Goal: Information Seeking & Learning: Learn about a topic

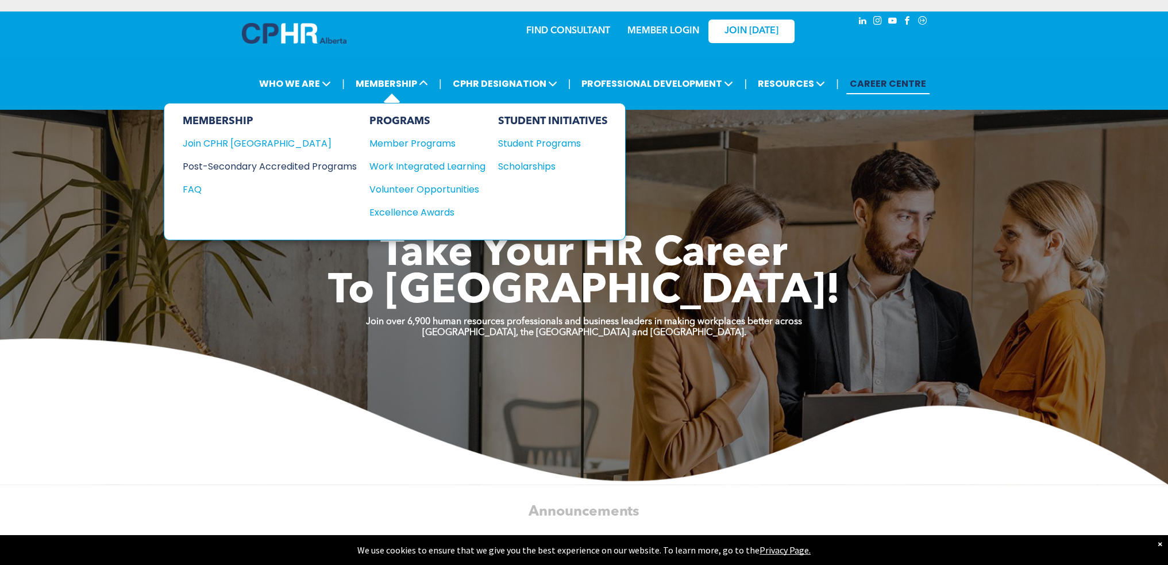
click at [239, 165] on div "Post-Secondary Accredited Programs" at bounding box center [261, 166] width 157 height 14
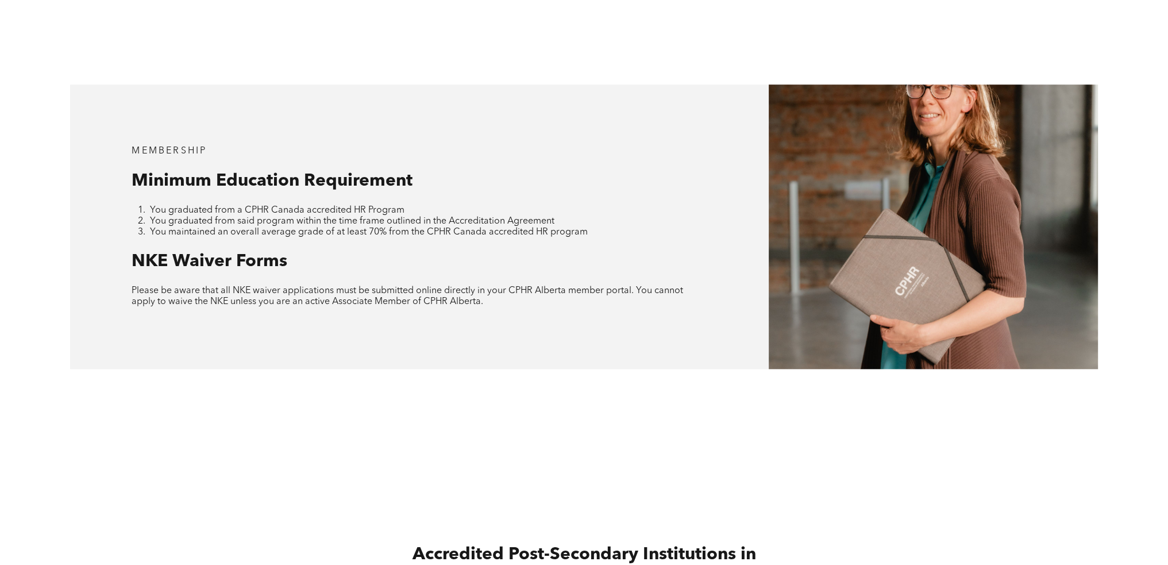
scroll to position [1207, 0]
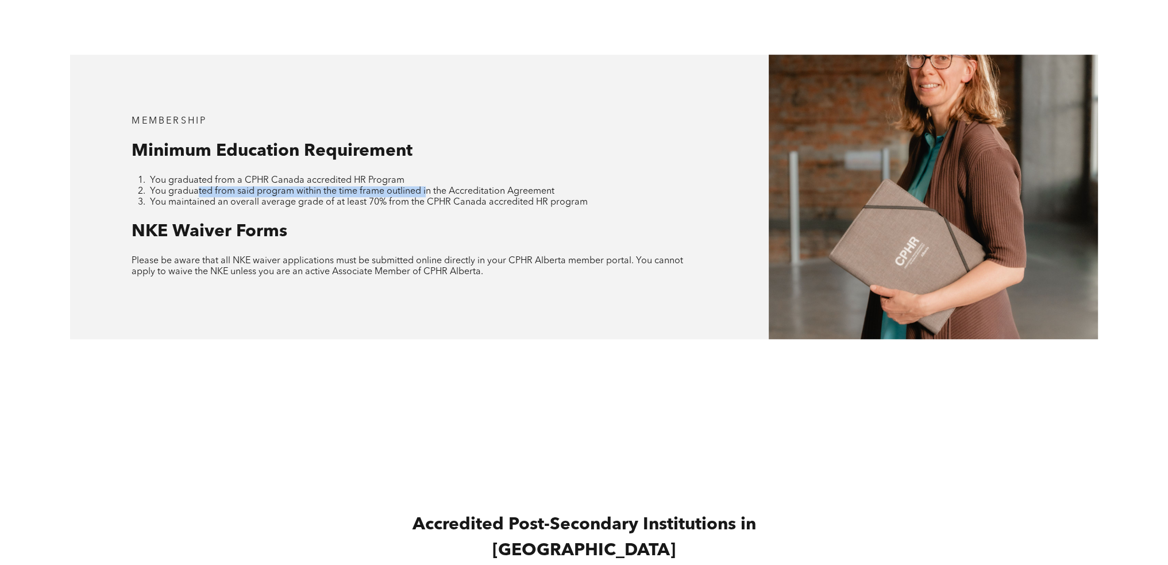
drag, startPoint x: 197, startPoint y: 171, endPoint x: 427, endPoint y: 171, distance: 230.4
click at [427, 187] on span "You graduated from said program within the time frame outlined in the Accredita…" at bounding box center [352, 191] width 405 height 9
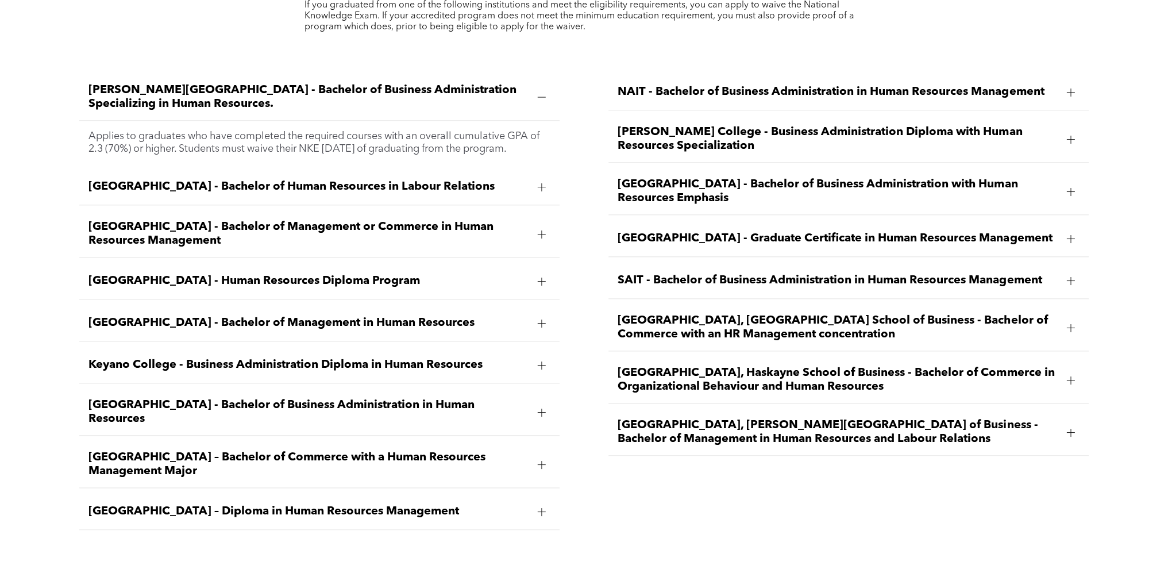
scroll to position [1781, 0]
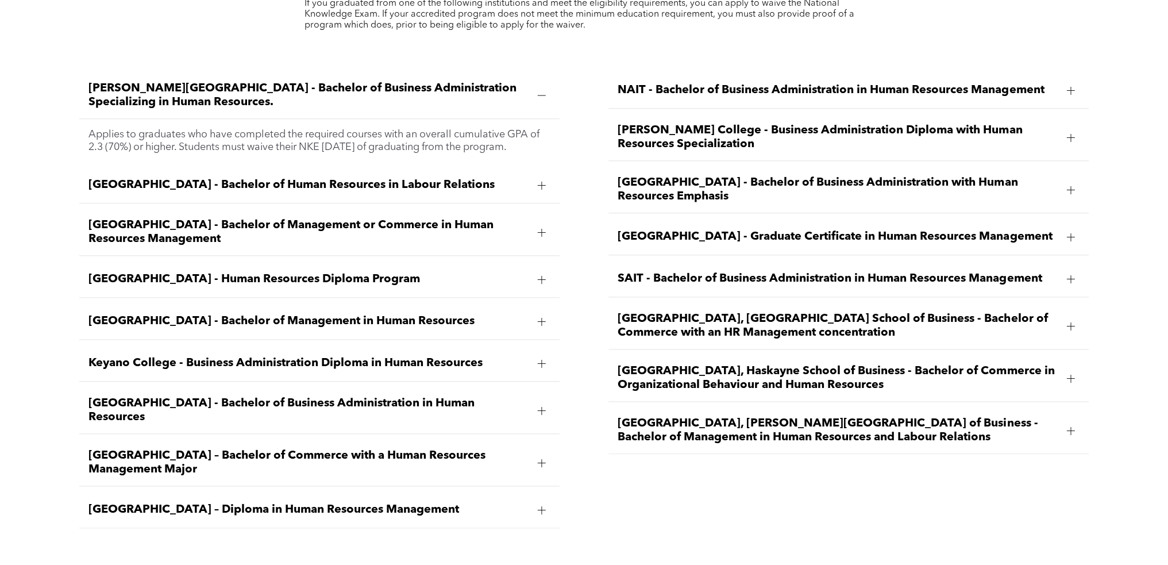
click at [838, 272] on span "SAIT - Bachelor of Business Administration in Human Resources Management" at bounding box center [838, 279] width 440 height 14
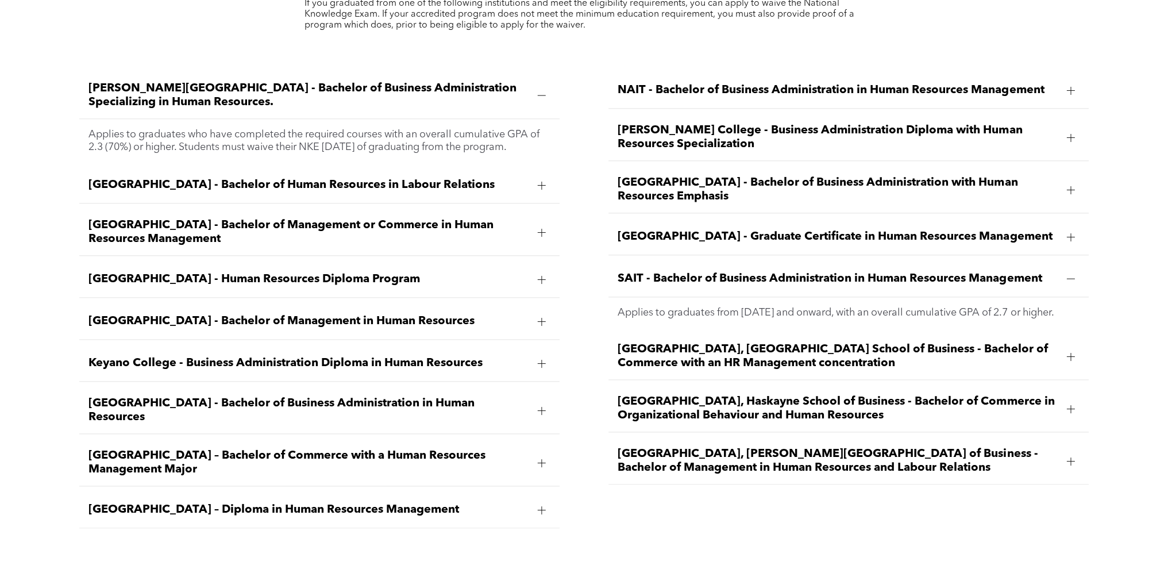
click at [879, 219] on div "Red Deer Polytechnic - Graduate Certificate in Human Resources Management" at bounding box center [848, 237] width 480 height 36
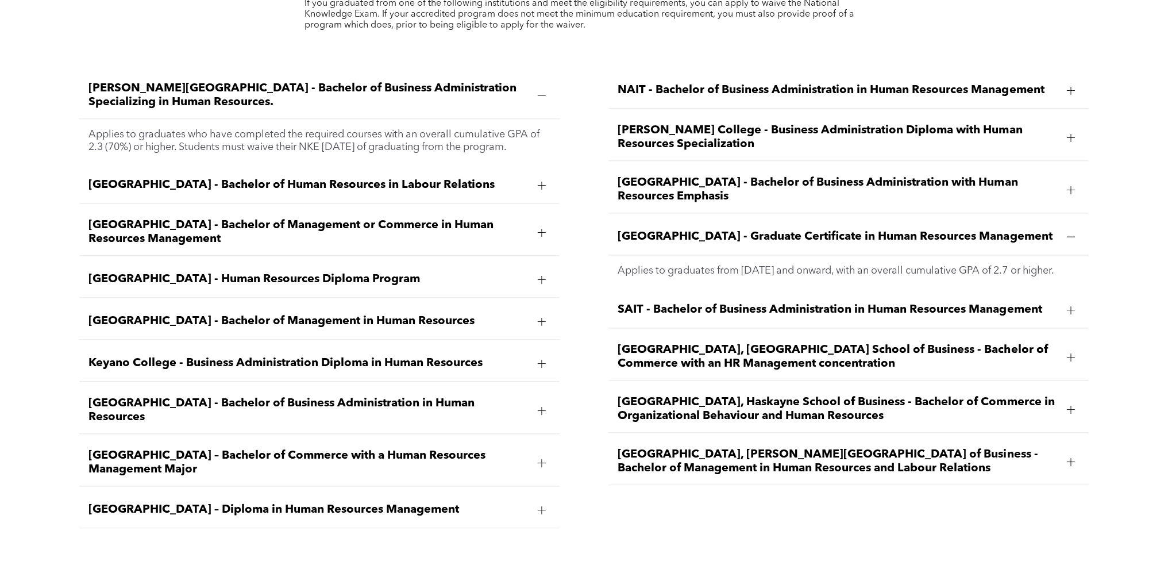
click at [938, 230] on span "Red Deer Polytechnic - Graduate Certificate in Human Resources Management" at bounding box center [838, 237] width 440 height 14
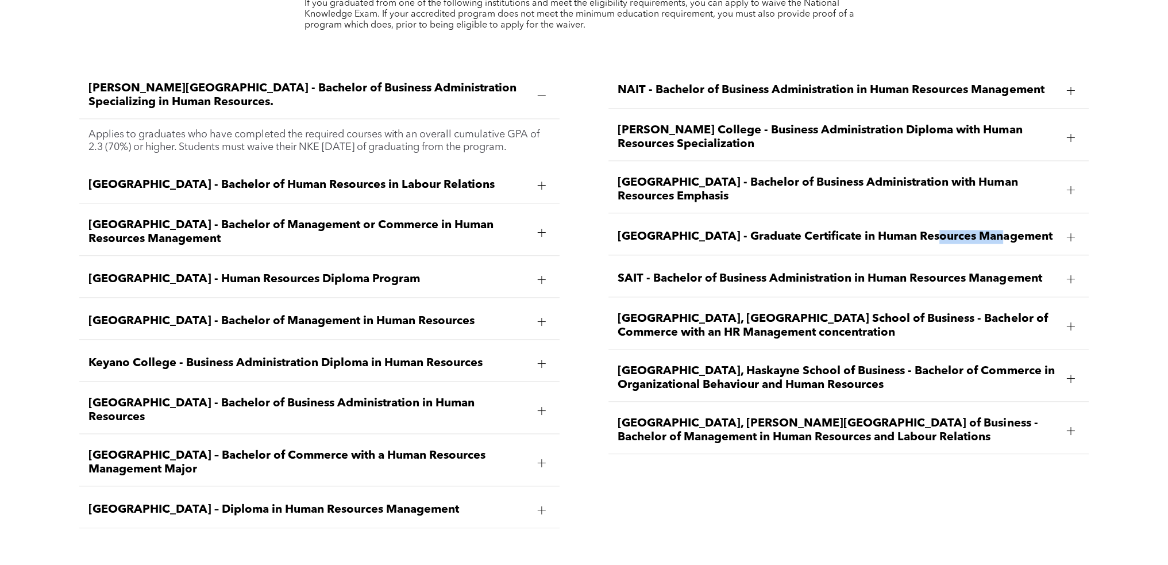
click at [938, 230] on span "Red Deer Polytechnic - Graduate Certificate in Human Resources Management" at bounding box center [838, 237] width 440 height 14
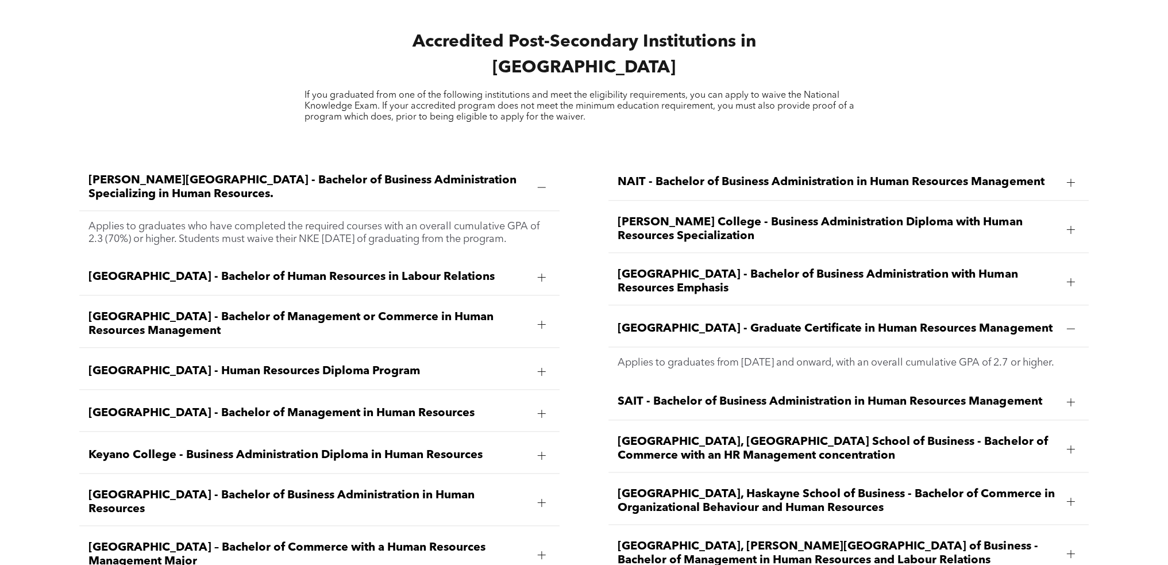
scroll to position [1724, 0]
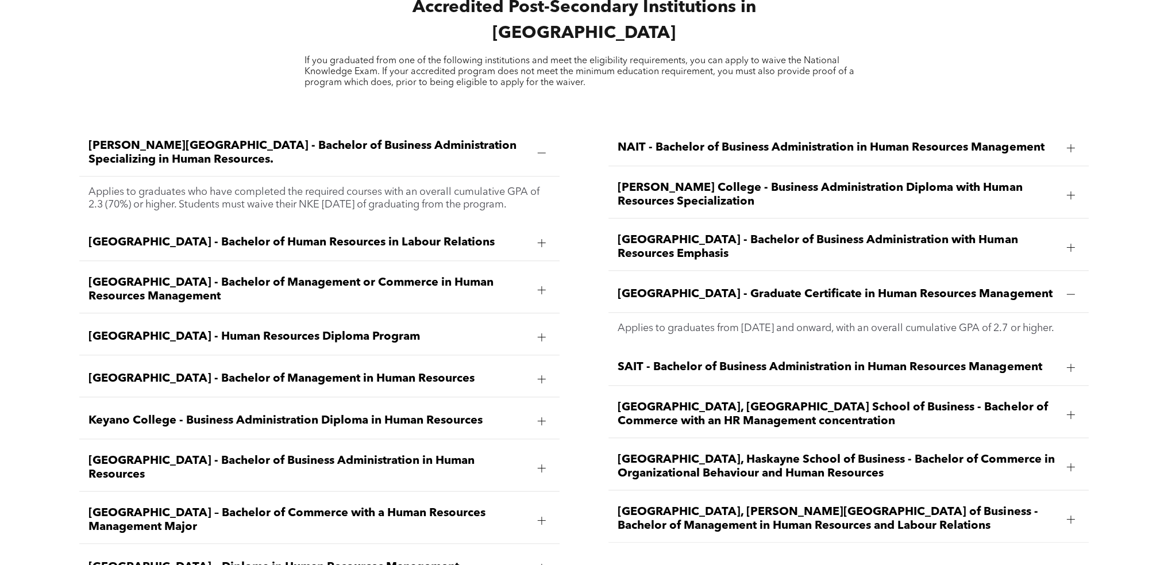
click at [743, 276] on div "Red Deer Polytechnic - Graduate Certificate in Human Resources Management" at bounding box center [848, 294] width 480 height 36
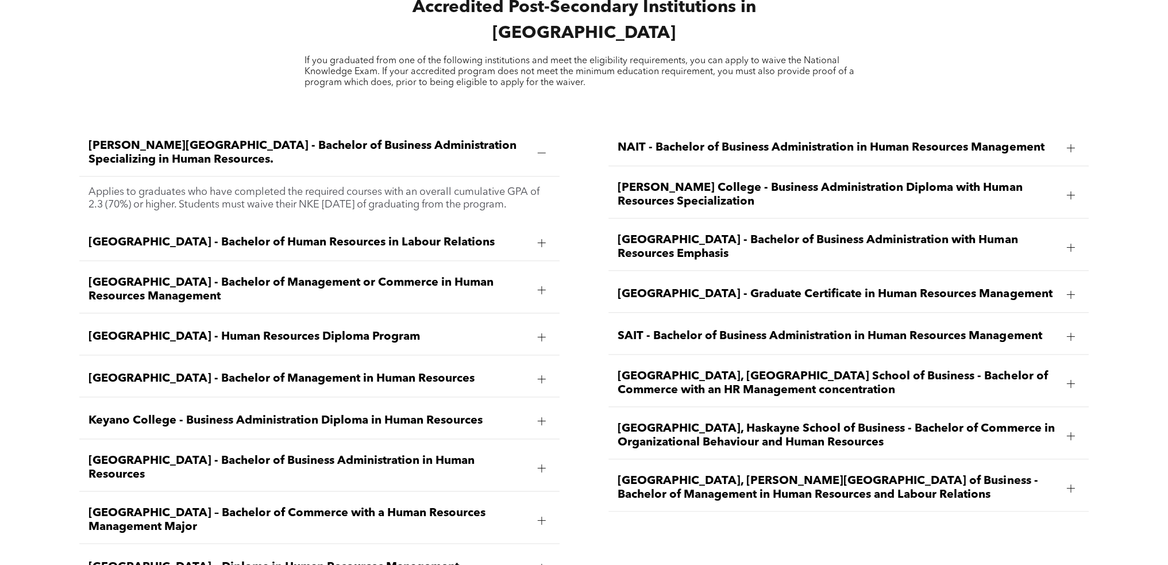
click at [742, 287] on span "Red Deer Polytechnic - Graduate Certificate in Human Resources Management" at bounding box center [838, 294] width 440 height 14
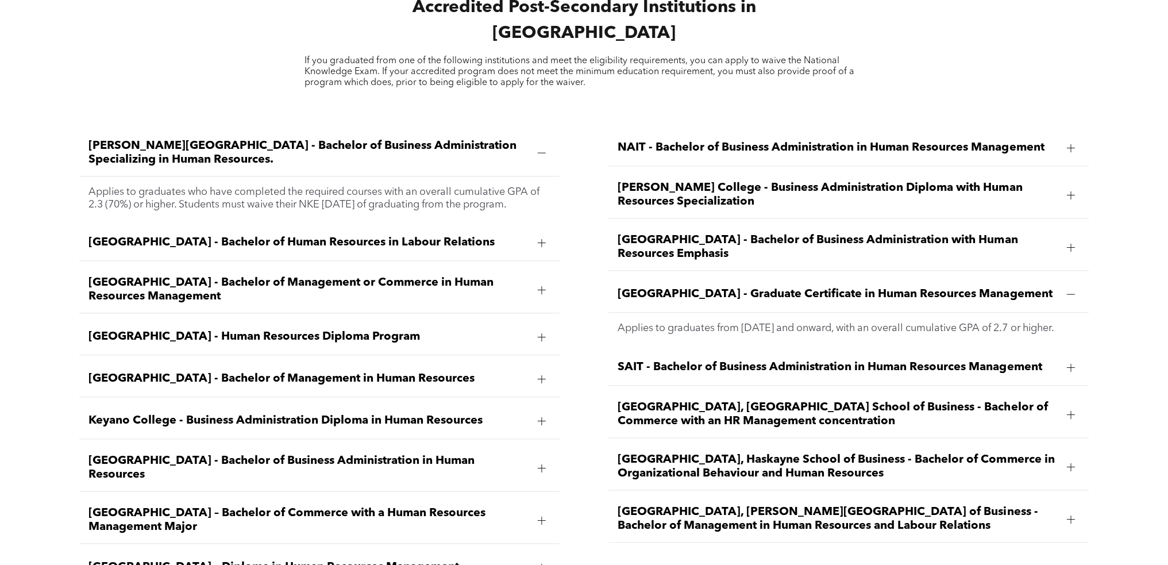
click at [991, 322] on p "Applies to graduates from August 2018 and onward, with an overall cumulative GP…" at bounding box center [849, 328] width 462 height 13
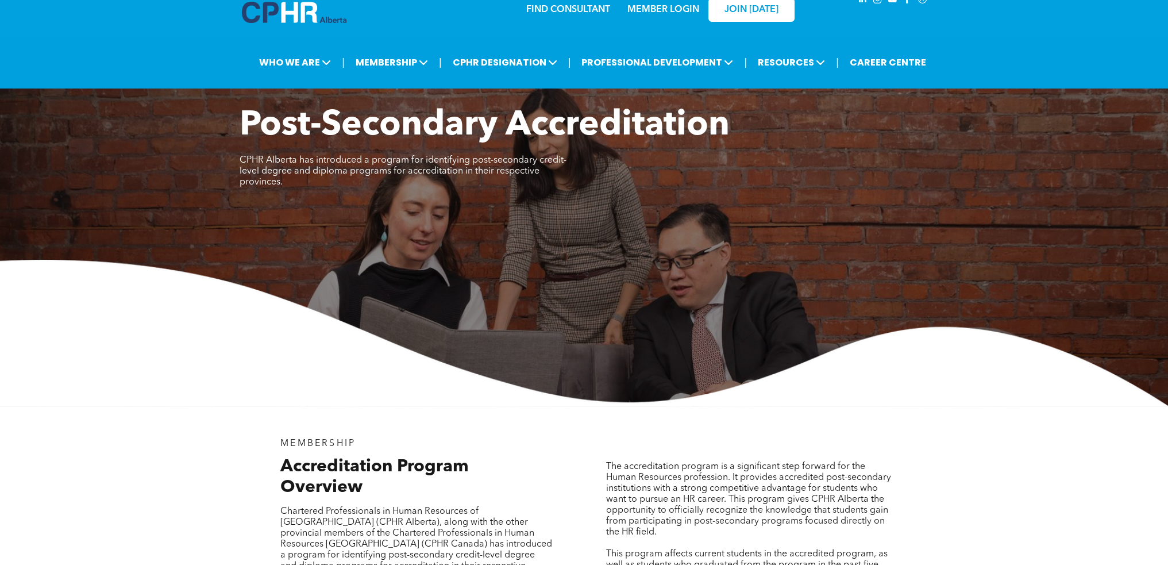
scroll to position [0, 0]
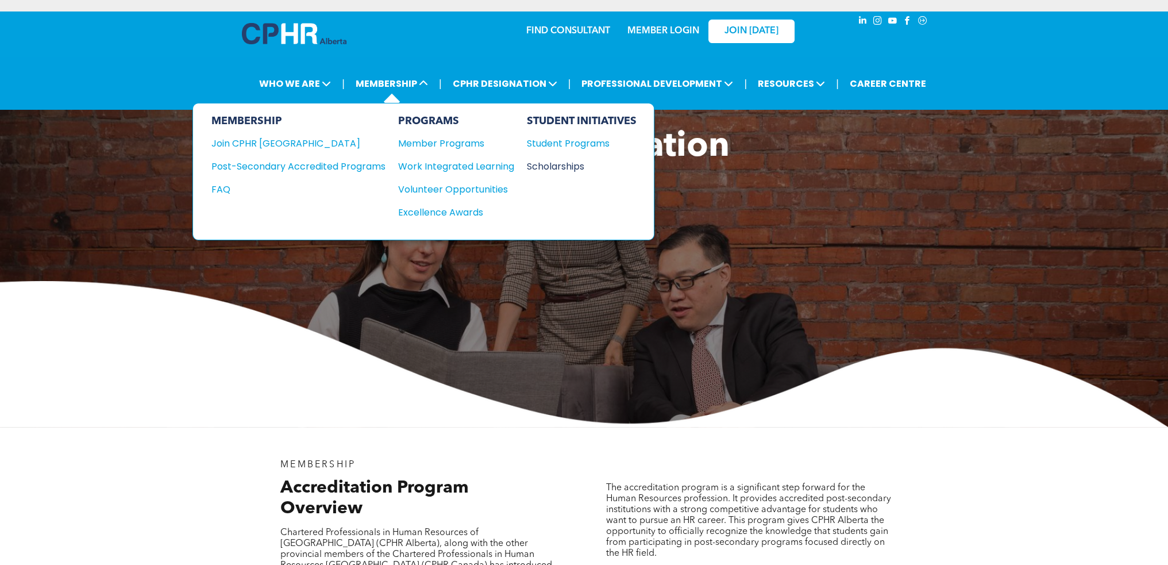
click at [565, 167] on div "Scholarships" at bounding box center [576, 166] width 99 height 14
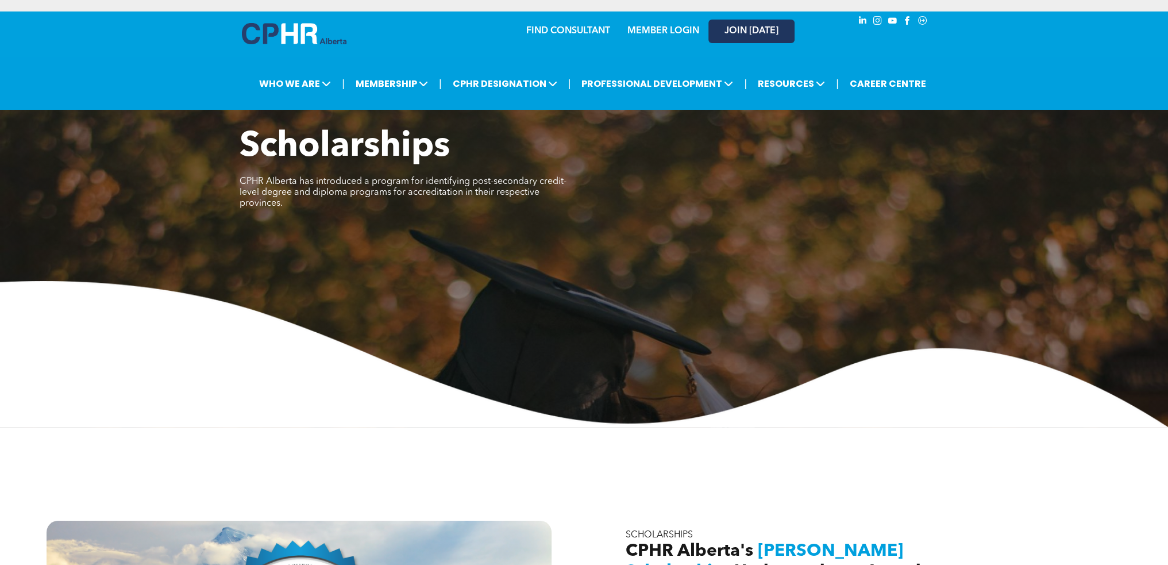
click at [751, 38] on link "JOIN [DATE]" at bounding box center [751, 32] width 86 height 24
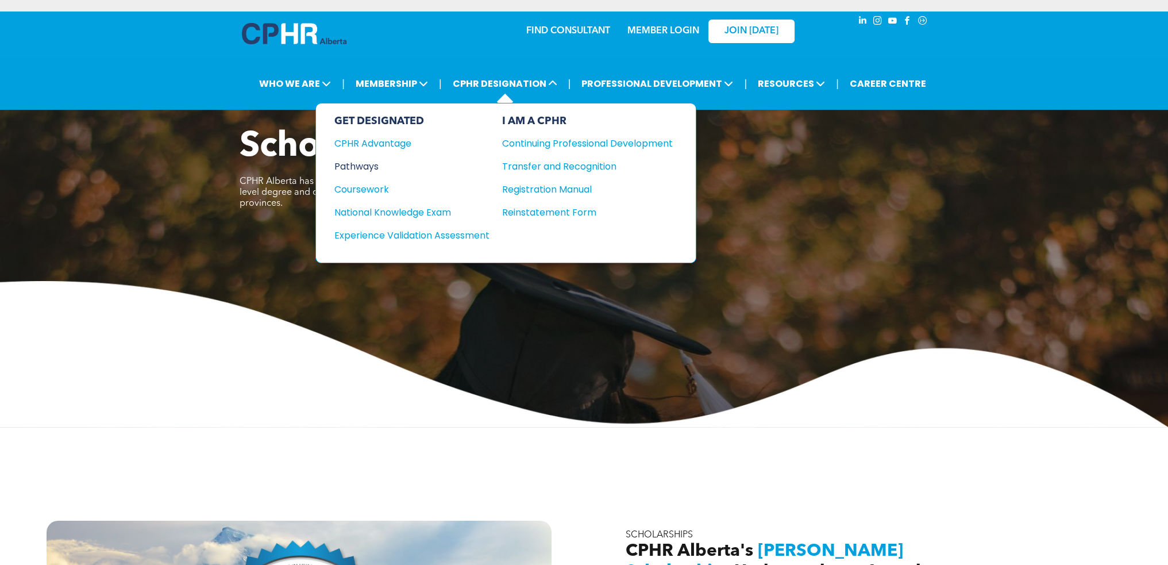
click at [362, 170] on div "Pathways" at bounding box center [404, 166] width 140 height 14
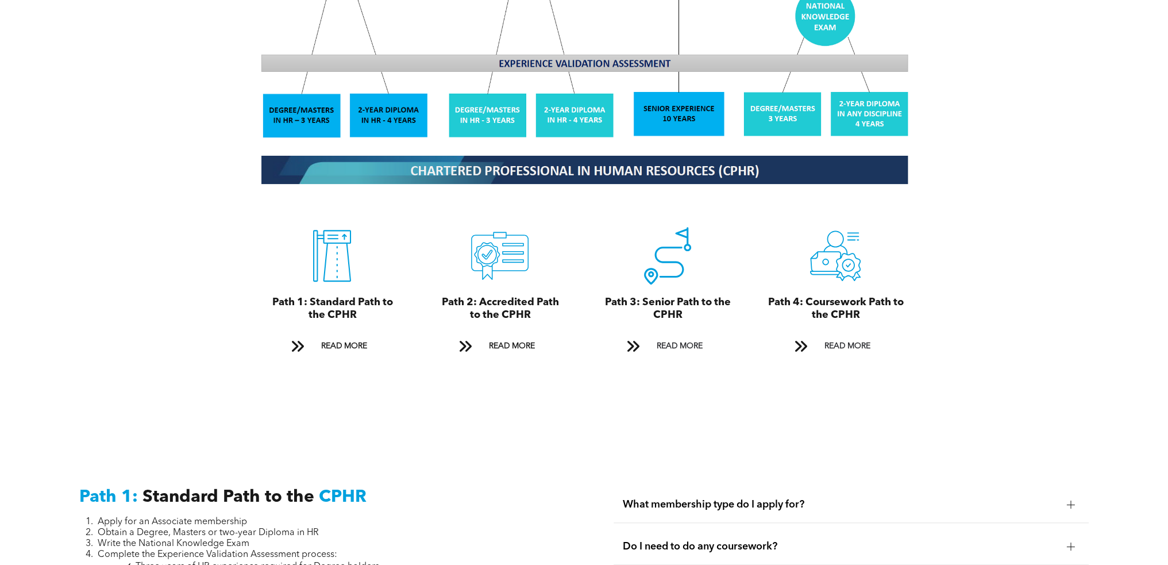
scroll to position [1207, 0]
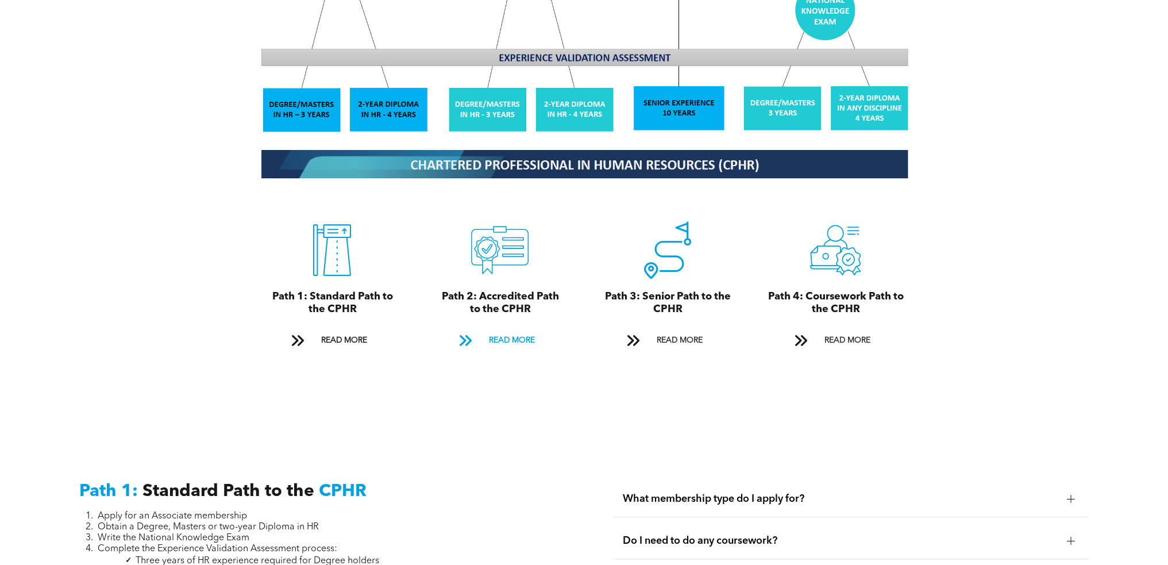
click at [510, 330] on span "READ MORE" at bounding box center [511, 340] width 54 height 21
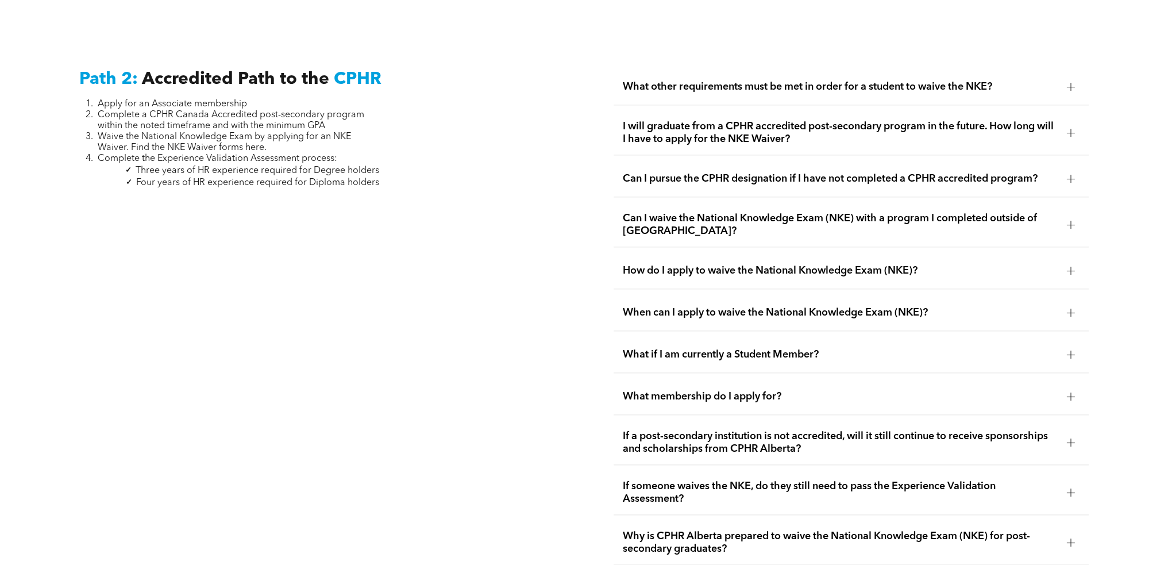
scroll to position [1898, 0]
click at [697, 120] on span "I will graduate from a CPHR accredited post-secondary program in the future. Ho…" at bounding box center [840, 132] width 435 height 25
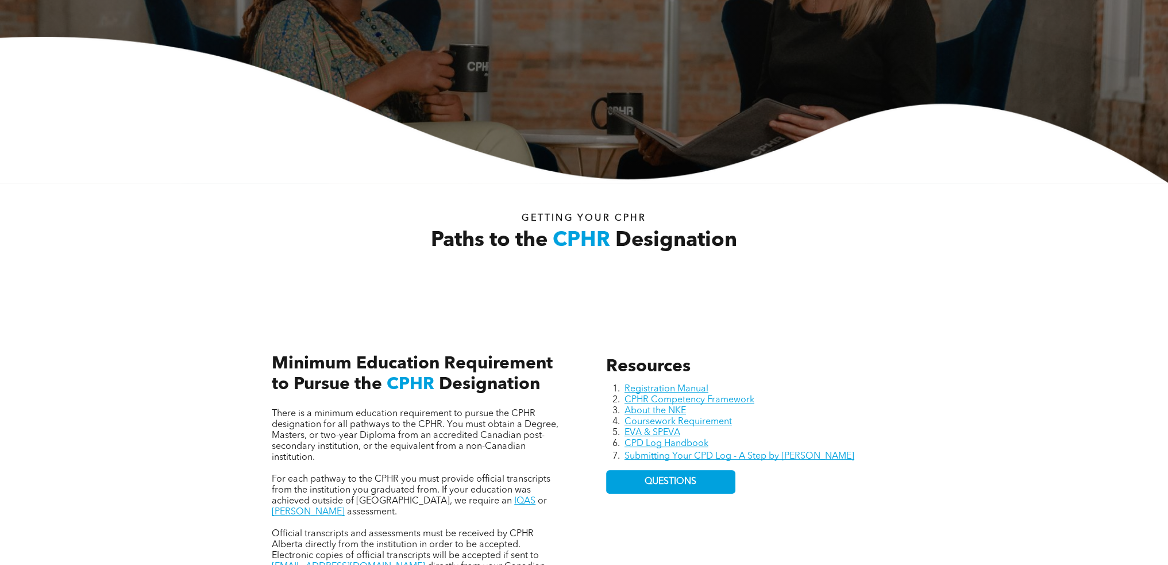
scroll to position [0, 0]
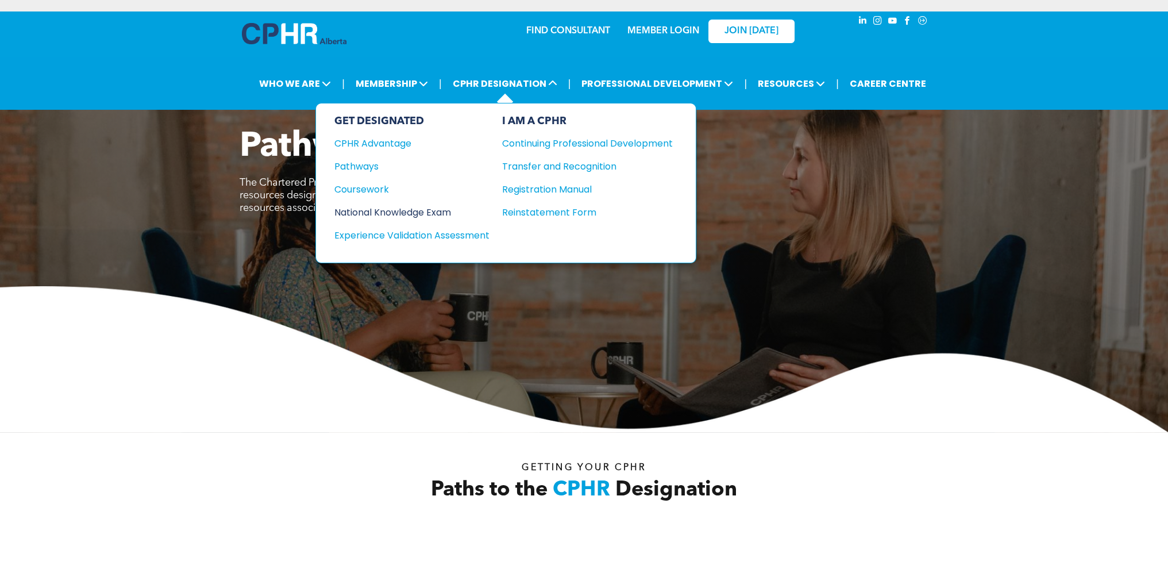
click at [418, 205] on div "National Knowledge Exam" at bounding box center [404, 212] width 140 height 14
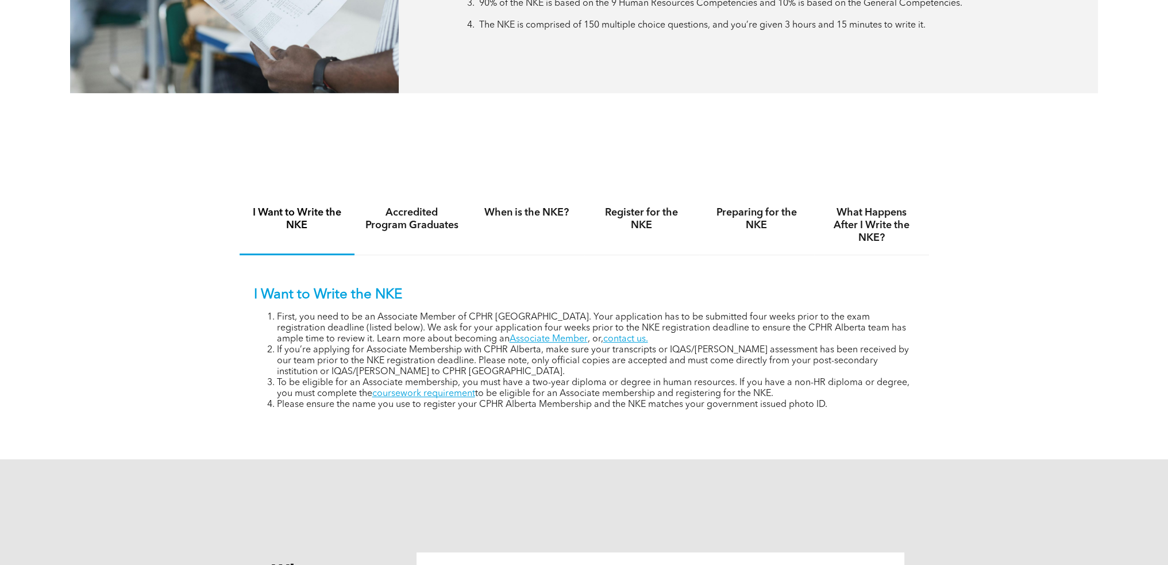
scroll to position [690, 0]
click at [405, 221] on h4 "Accredited Program Graduates" at bounding box center [412, 217] width 94 height 25
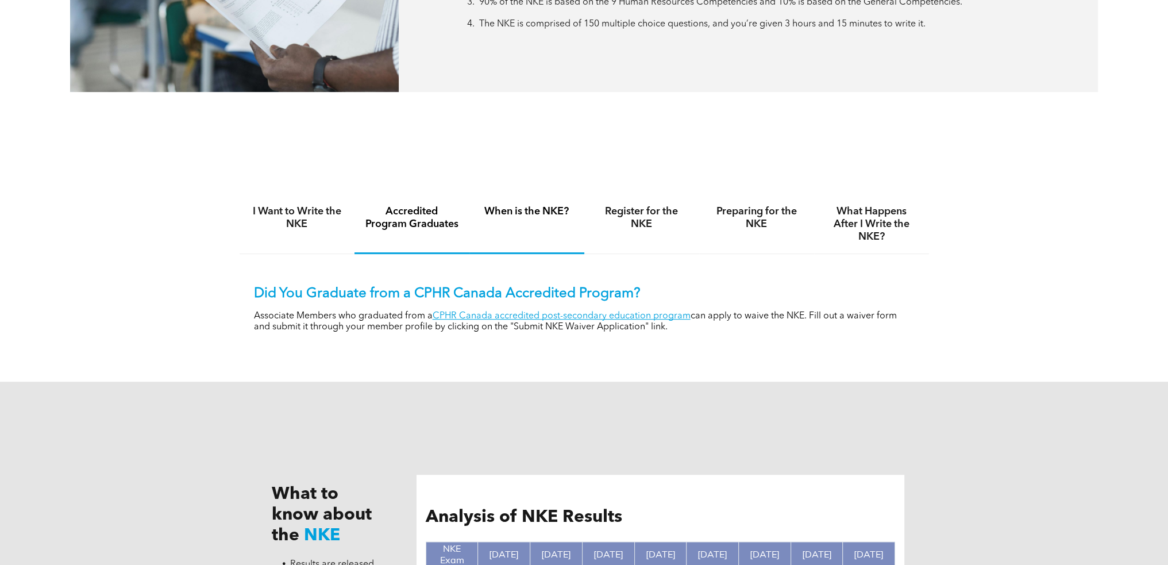
click at [513, 215] on h4 "When is the NKE?" at bounding box center [527, 211] width 94 height 13
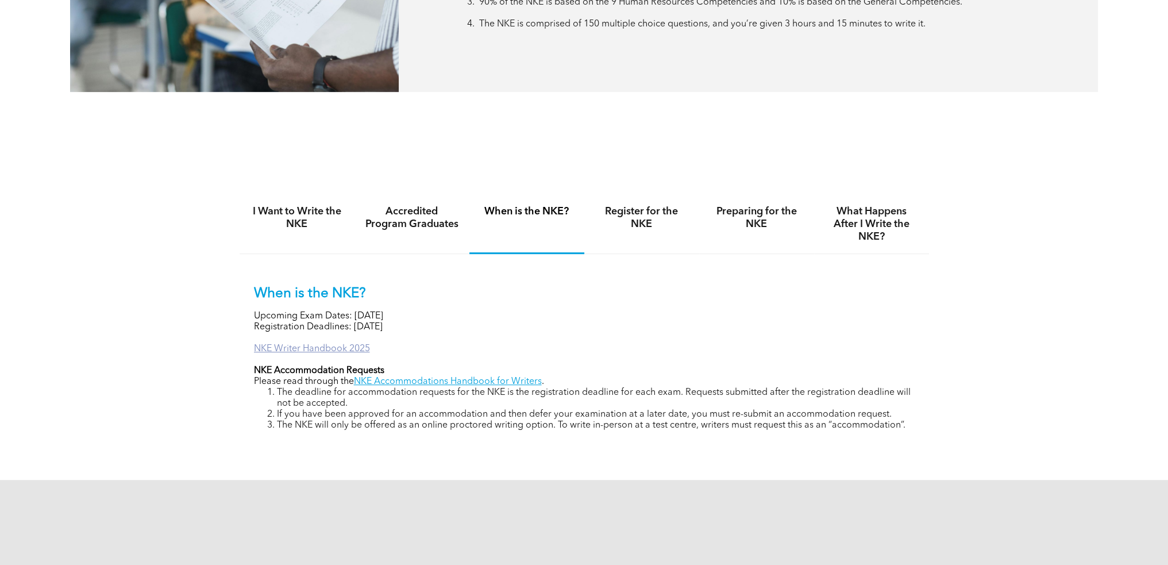
click at [341, 348] on link "NKE Writer Handbook 2025" at bounding box center [312, 348] width 116 height 9
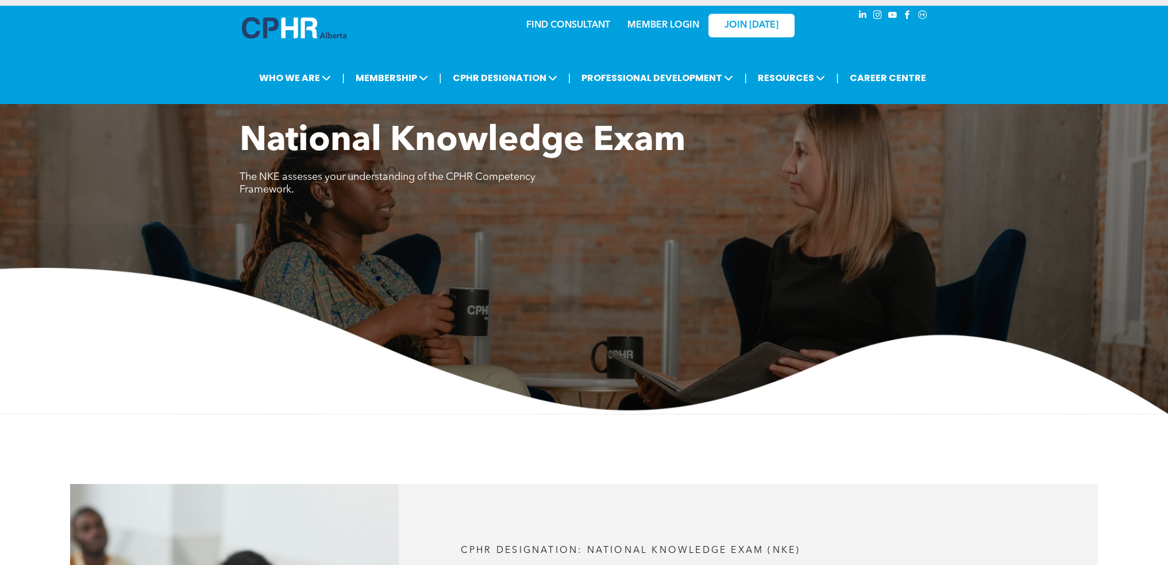
scroll to position [0, 0]
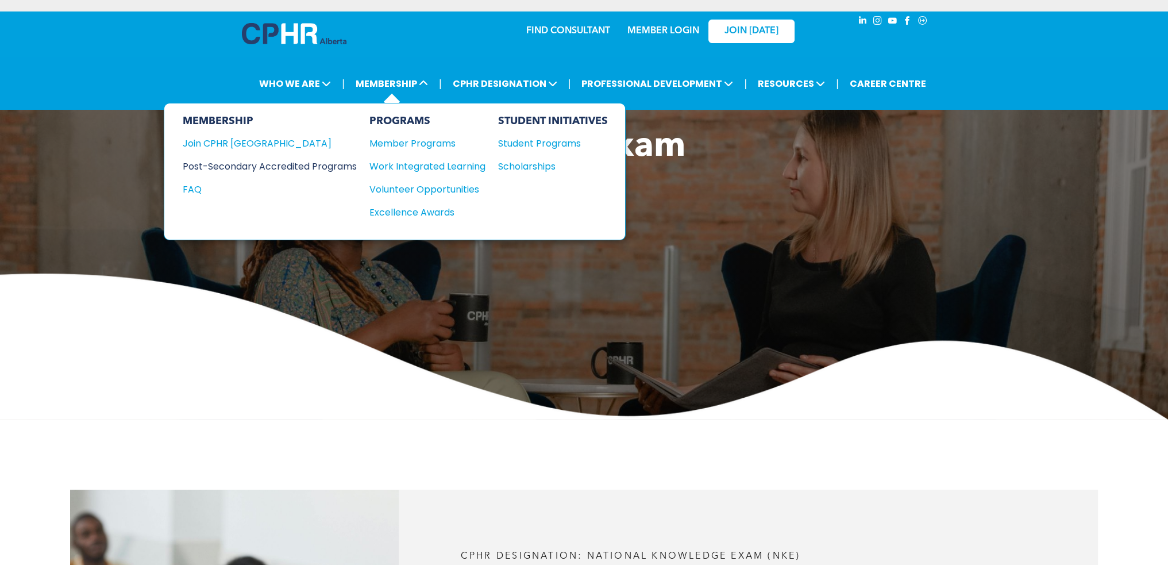
click at [285, 163] on div "Post-Secondary Accredited Programs" at bounding box center [261, 166] width 157 height 14
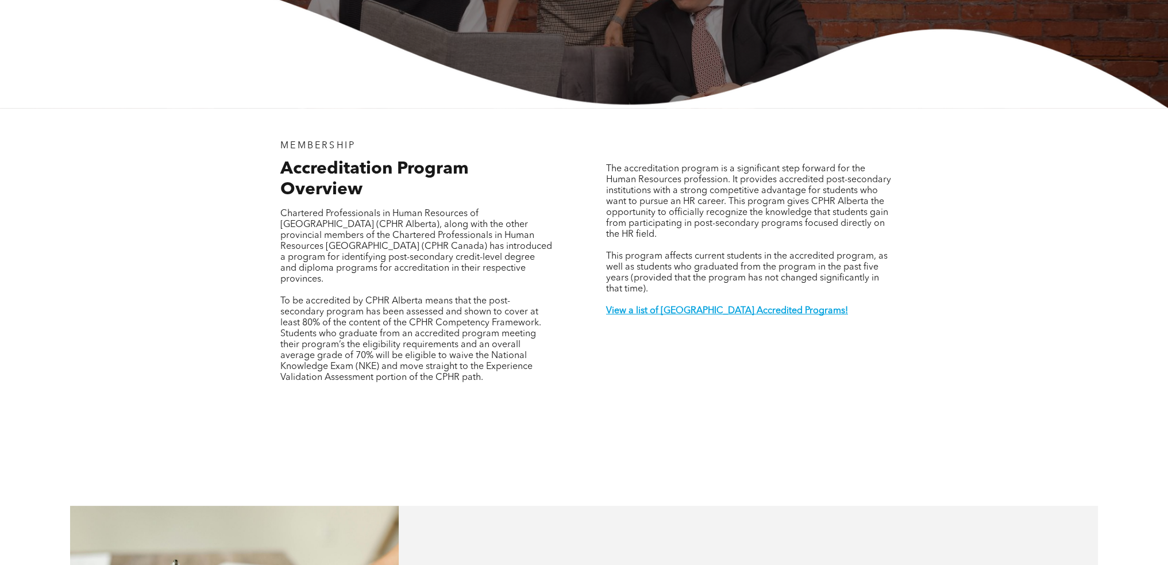
scroll to position [517, 0]
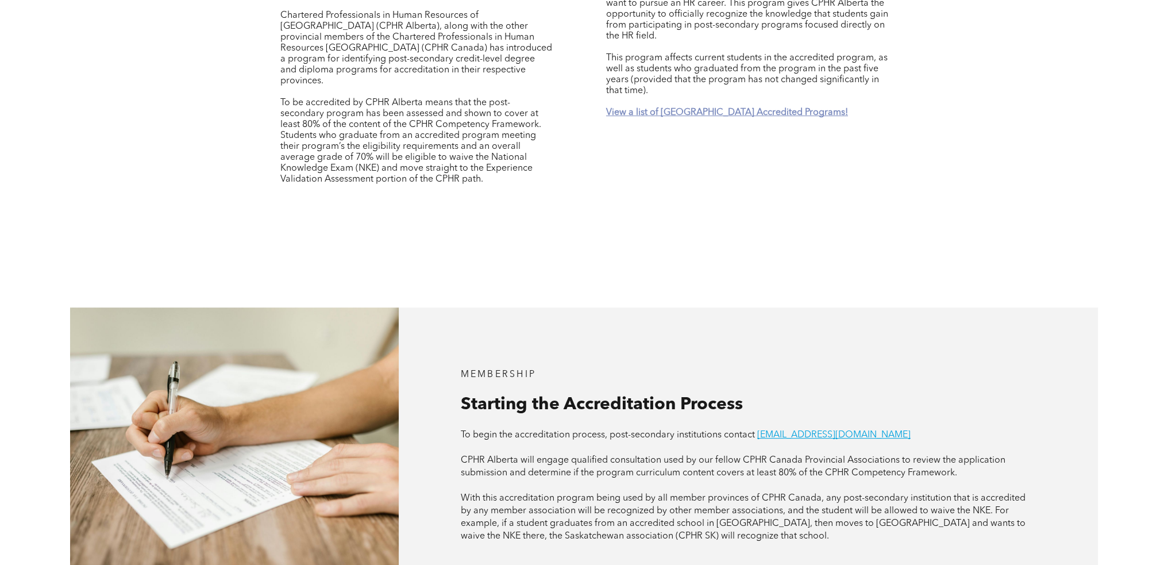
click at [715, 108] on strong "View a list of Alberta Accredited Programs!" at bounding box center [727, 112] width 242 height 9
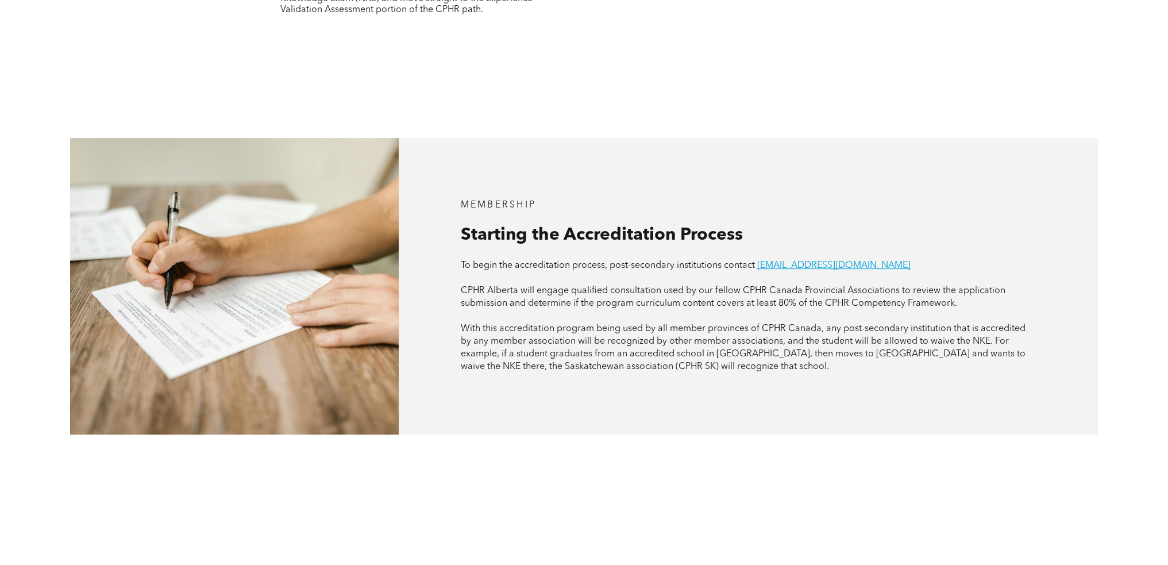
scroll to position [607, 0]
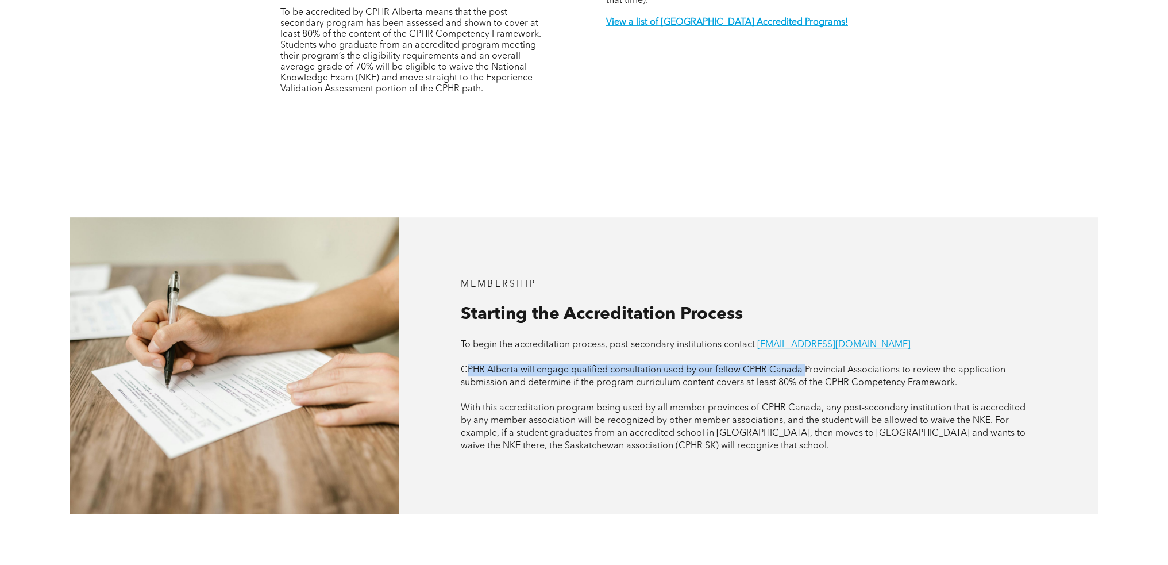
drag, startPoint x: 469, startPoint y: 353, endPoint x: 806, endPoint y: 355, distance: 336.1
click at [806, 364] on p "CPHR Alberta will engage qualified consultation used by our fellow CPHR Canada …" at bounding box center [749, 376] width 576 height 25
click at [727, 403] on span "With this accreditation program being used by all member provinces of CPHR Cana…" at bounding box center [743, 426] width 565 height 47
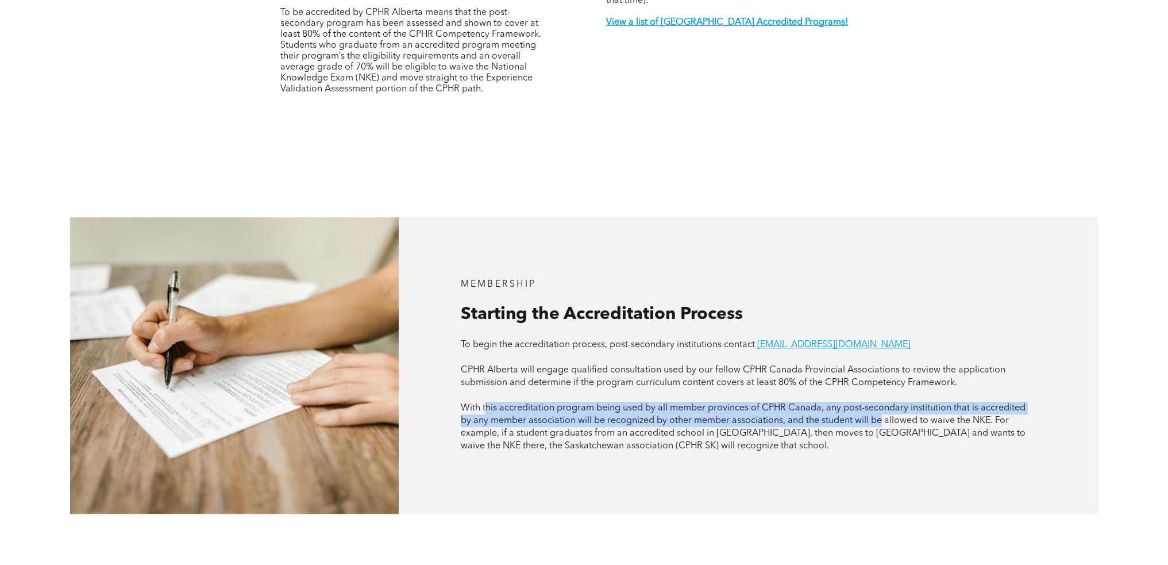
drag, startPoint x: 487, startPoint y: 386, endPoint x: 880, endPoint y: 400, distance: 393.9
click at [880, 403] on span "With this accreditation program being used by all member provinces of CPHR Cana…" at bounding box center [743, 426] width 565 height 47
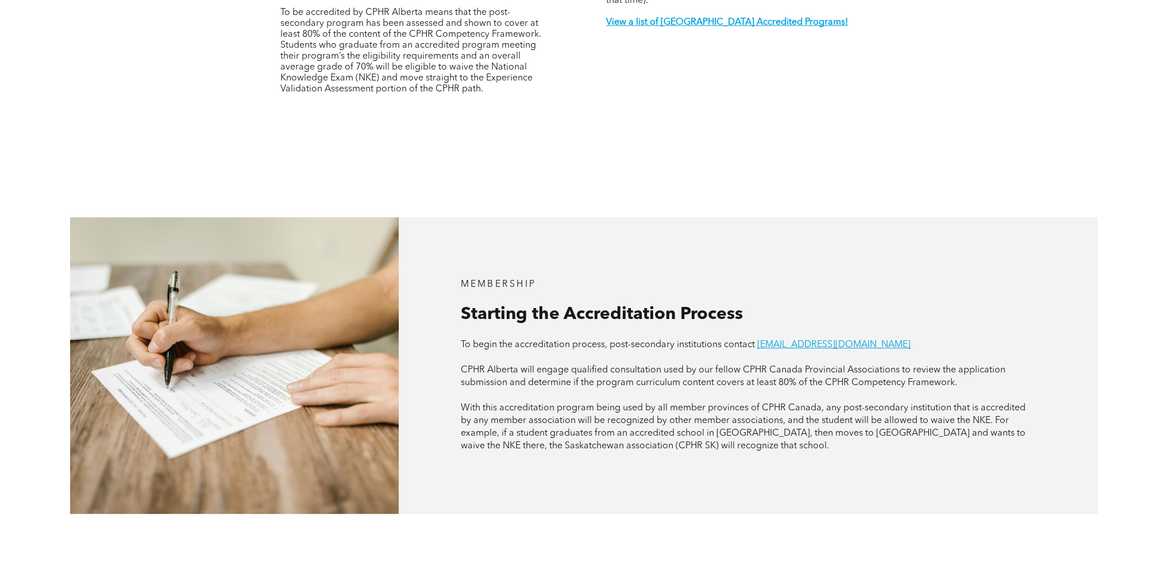
click at [833, 436] on div "MEMBERSHIP Starting the Accreditation Process To begin the accreditation proces…" at bounding box center [748, 365] width 699 height 296
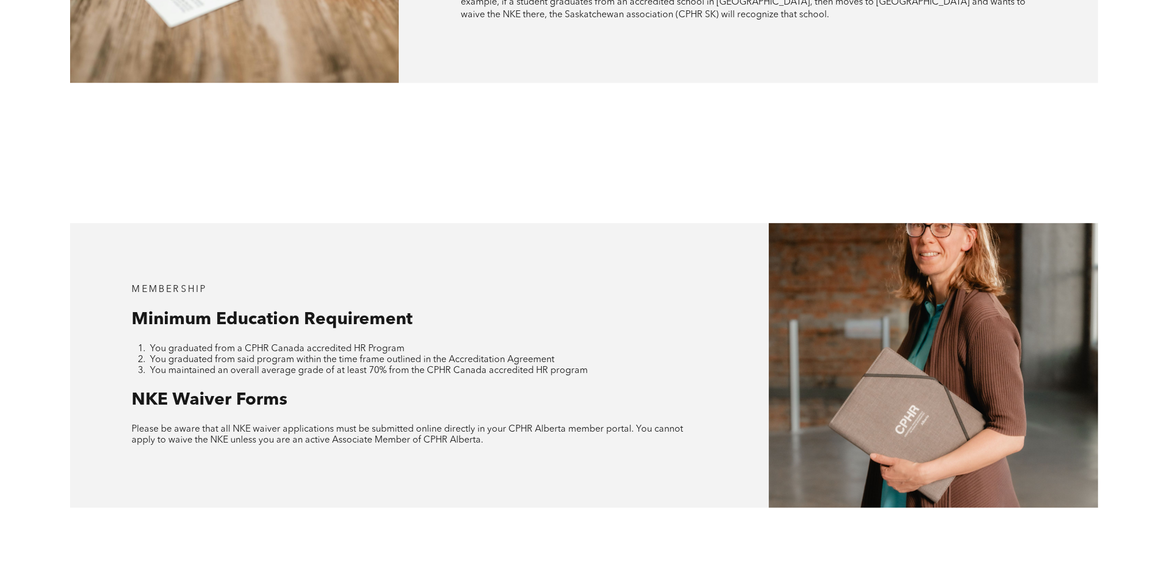
scroll to position [1067, 0]
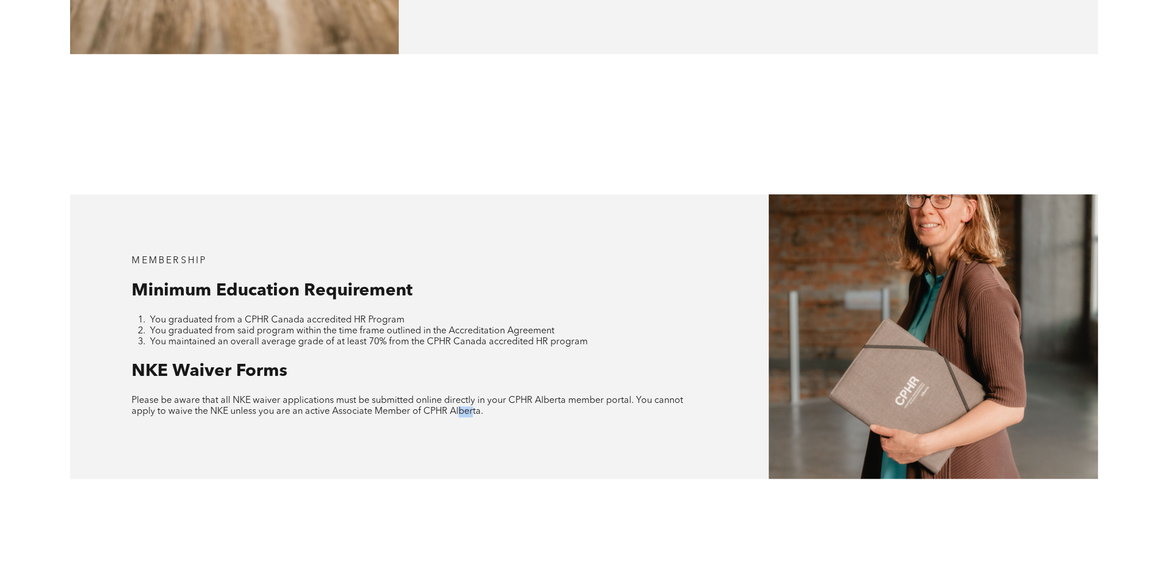
click at [472, 399] on div "MEMBERSHIP Minimum Education Requirement You graduated from a CPHR Canada accre…" at bounding box center [419, 336] width 699 height 284
click at [486, 417] on div "MEMBERSHIP Minimum Education Requirement You graduated from a CPHR Canada accre…" at bounding box center [419, 336] width 699 height 284
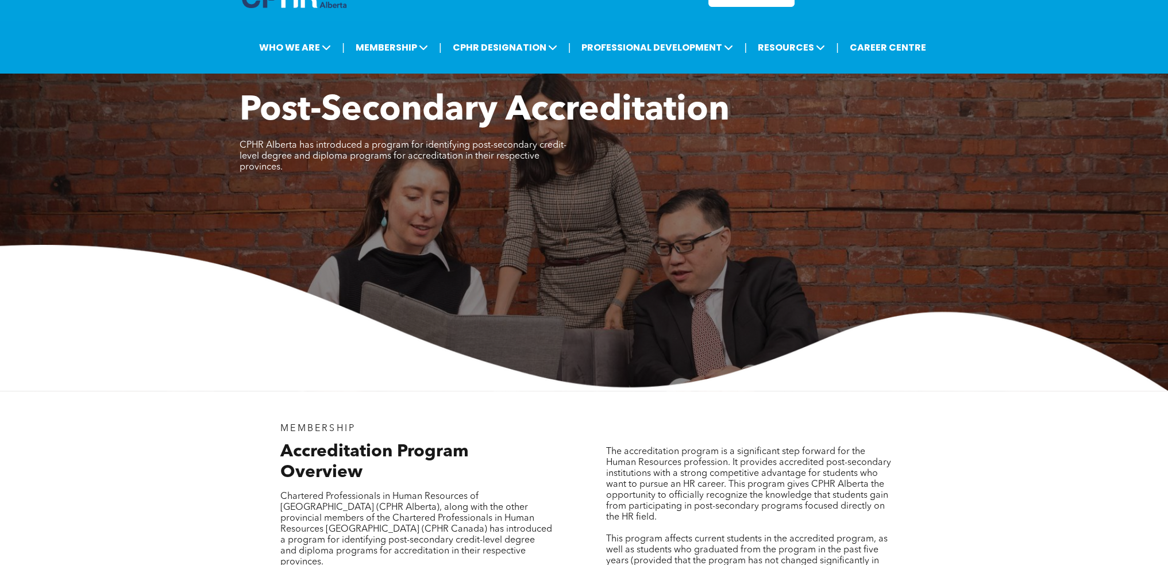
scroll to position [0, 0]
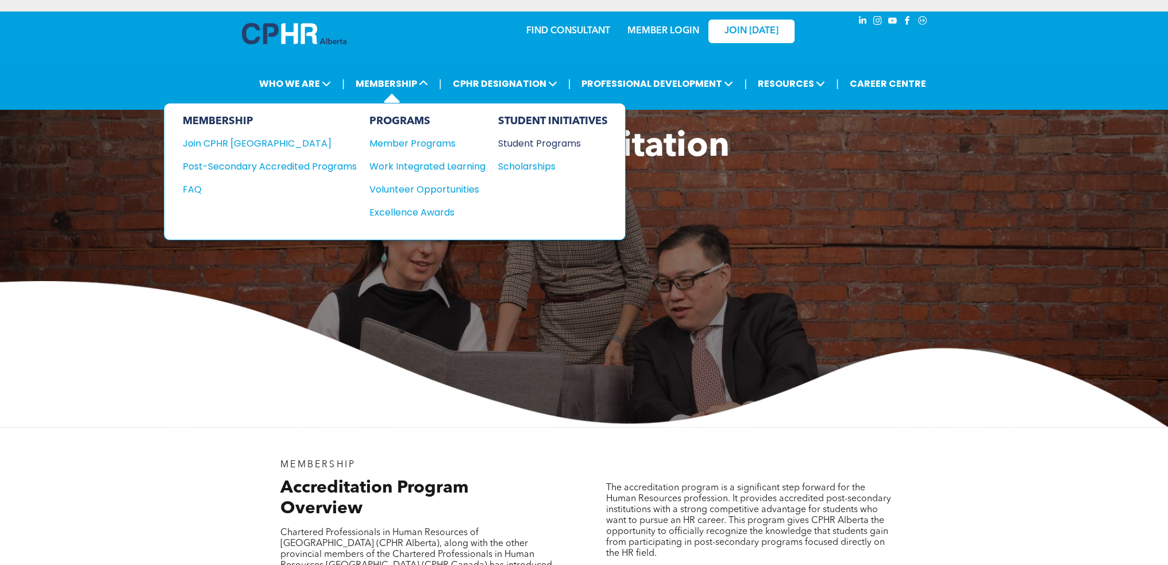
click at [534, 142] on div "Student Programs" at bounding box center [547, 143] width 99 height 14
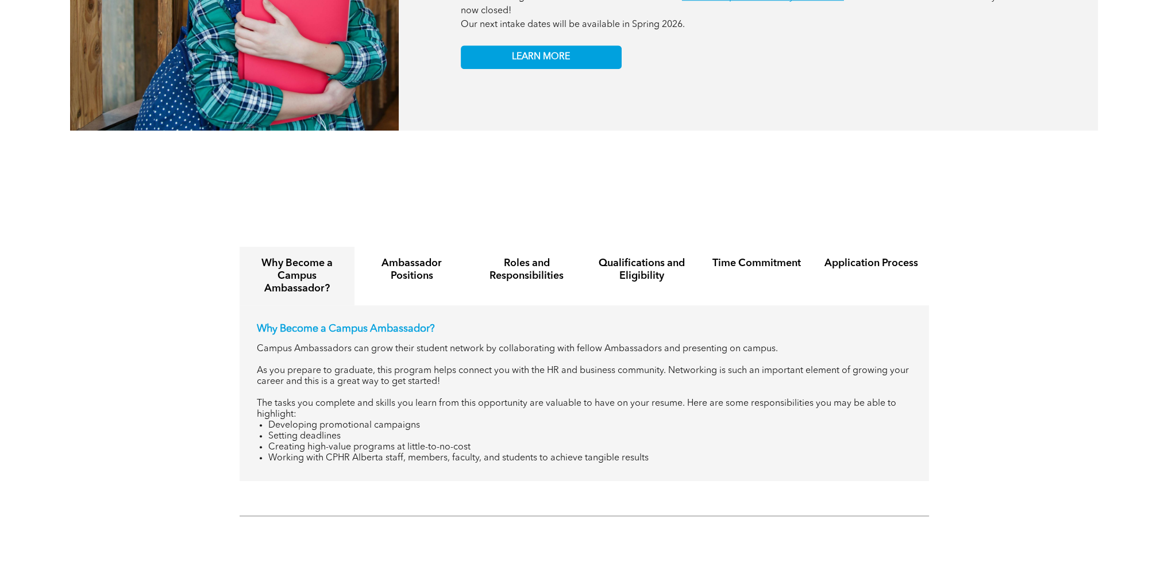
scroll to position [1322, 0]
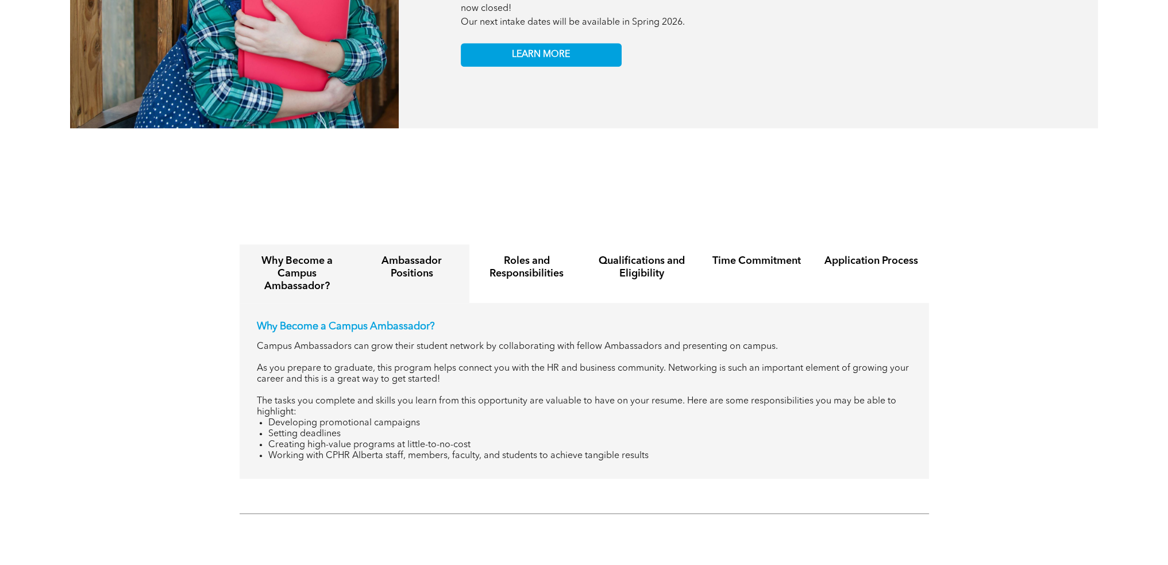
click at [407, 259] on h4 "Ambassador Positions" at bounding box center [412, 267] width 94 height 25
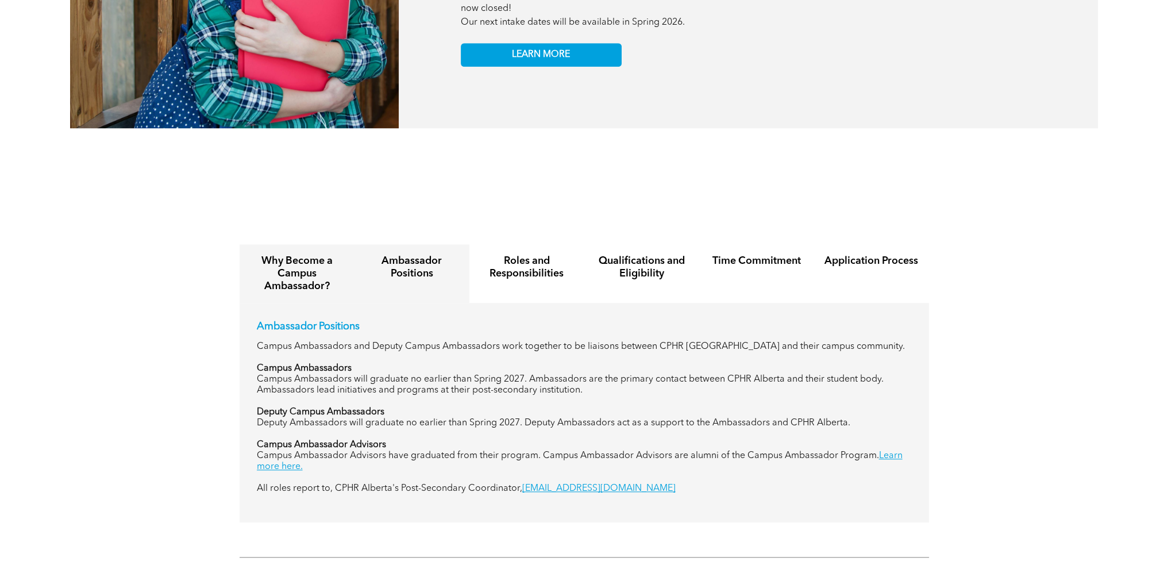
click at [301, 255] on h4 "Why Become a Campus Ambassador?" at bounding box center [297, 274] width 94 height 38
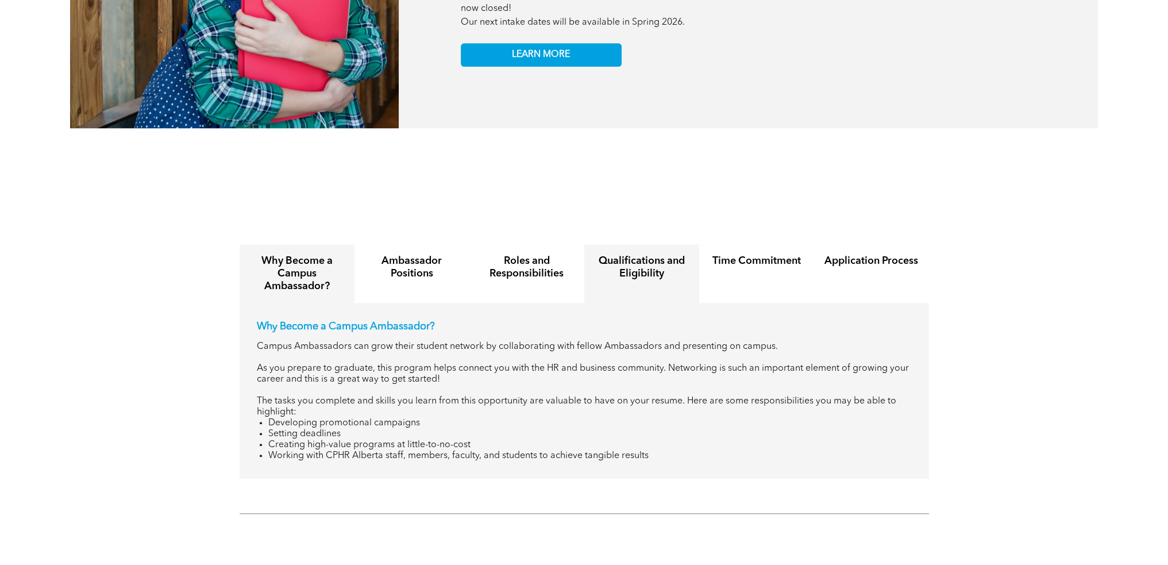
click at [638, 255] on h4 "Qualifications and Eligibility" at bounding box center [642, 267] width 94 height 25
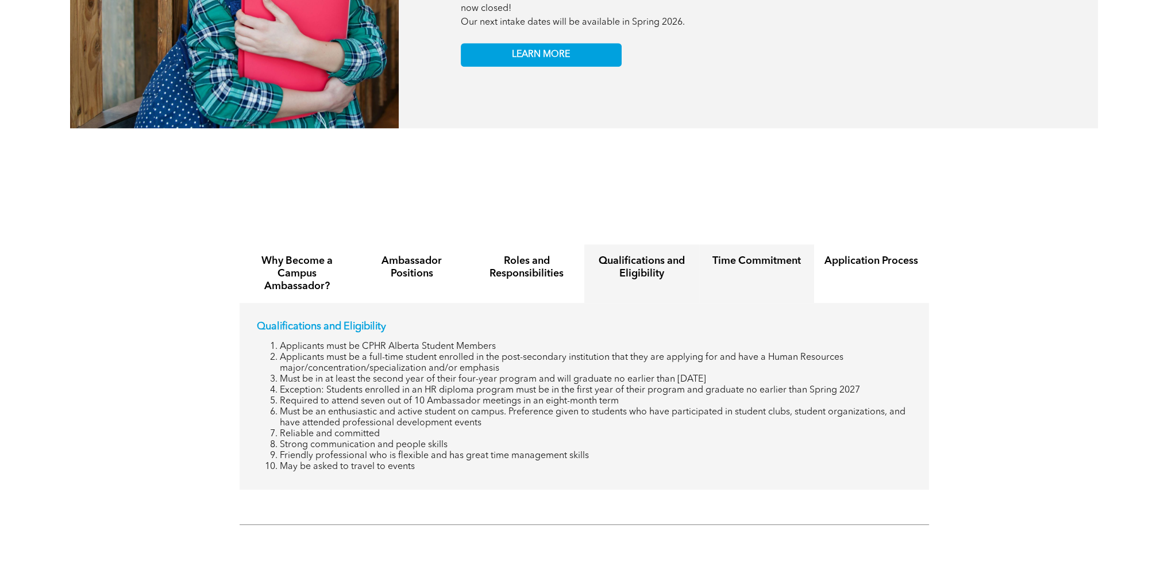
drag, startPoint x: 735, startPoint y: 262, endPoint x: 789, endPoint y: 274, distance: 55.3
click at [735, 261] on div "Time Commitment" at bounding box center [756, 273] width 115 height 59
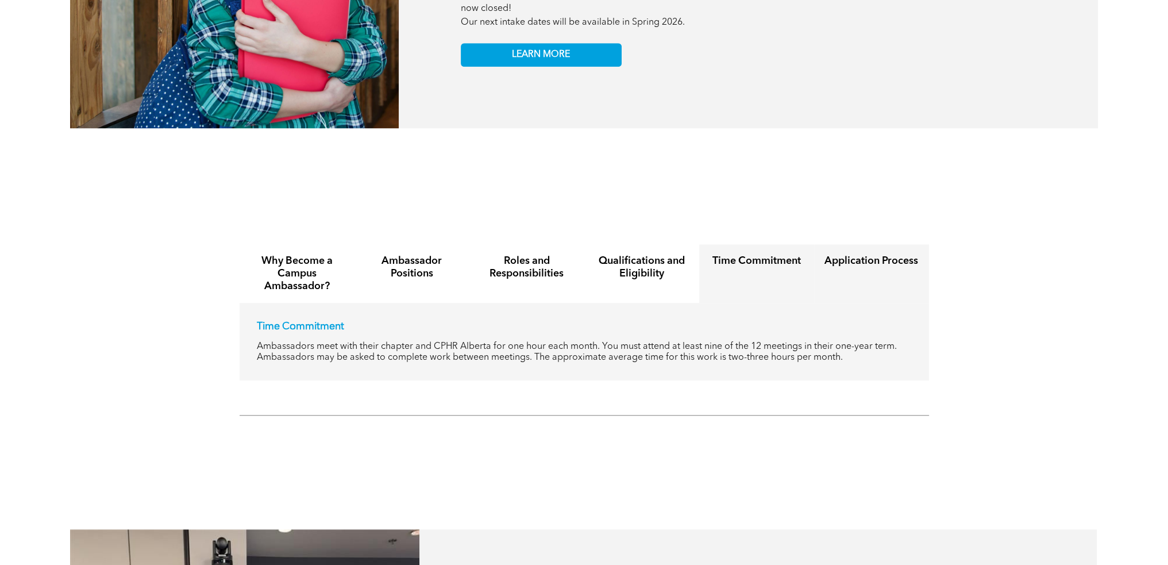
click at [825, 255] on h4 "Application Process" at bounding box center [872, 261] width 94 height 13
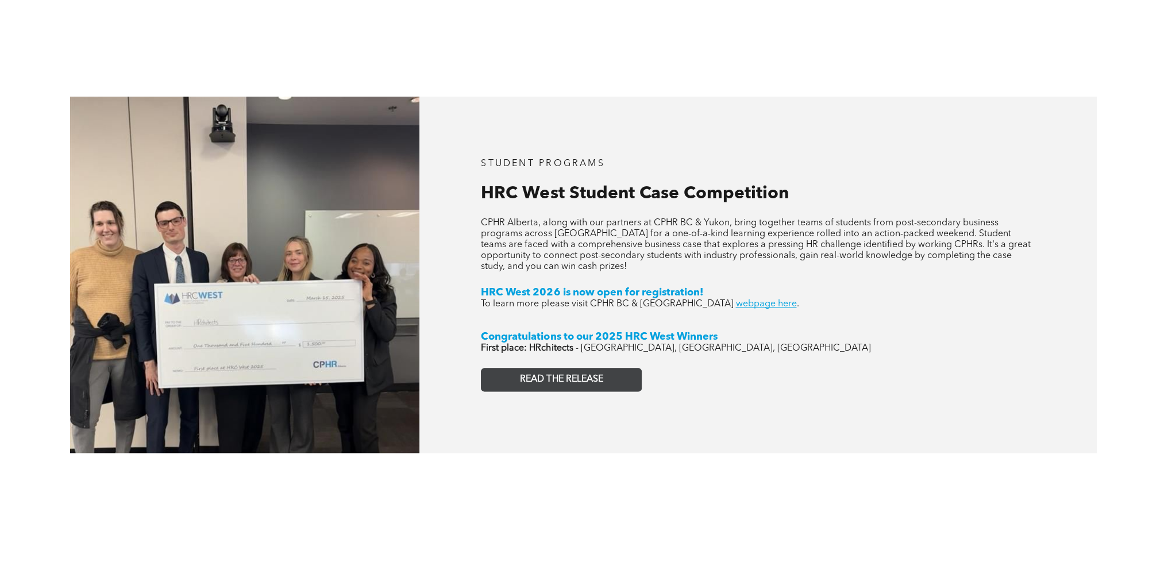
scroll to position [1839, 0]
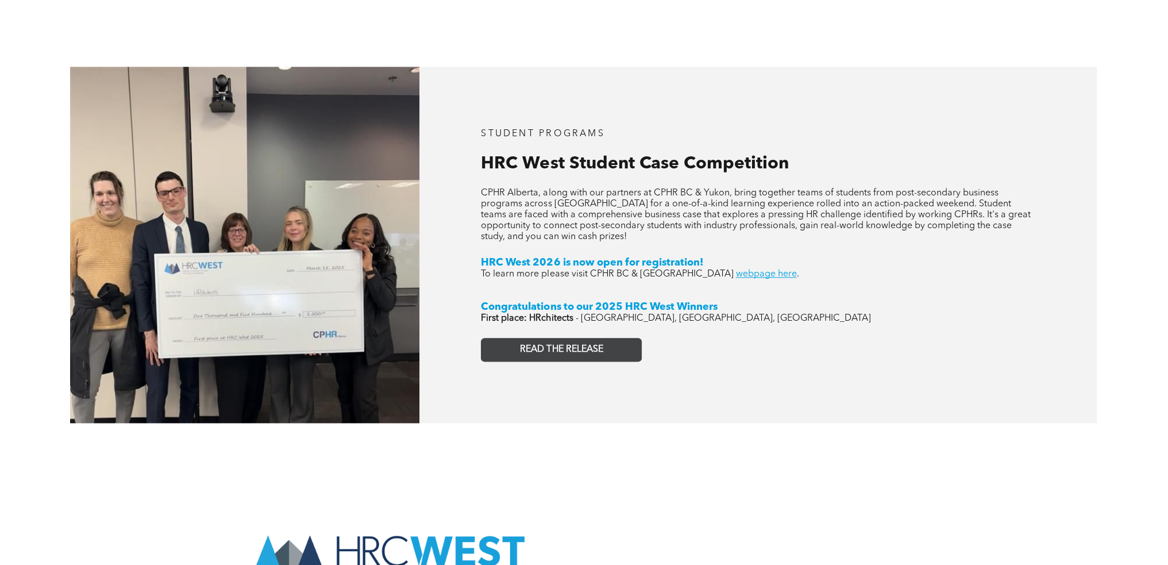
click at [556, 345] on link "READ THE RELEASE" at bounding box center [561, 350] width 161 height 24
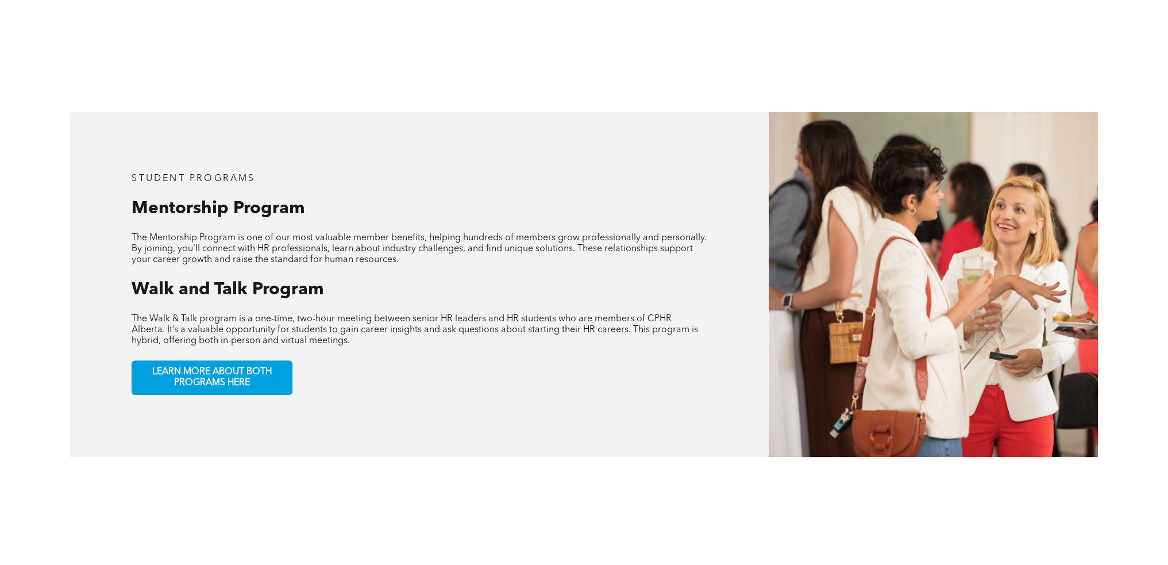
scroll to position [517, 0]
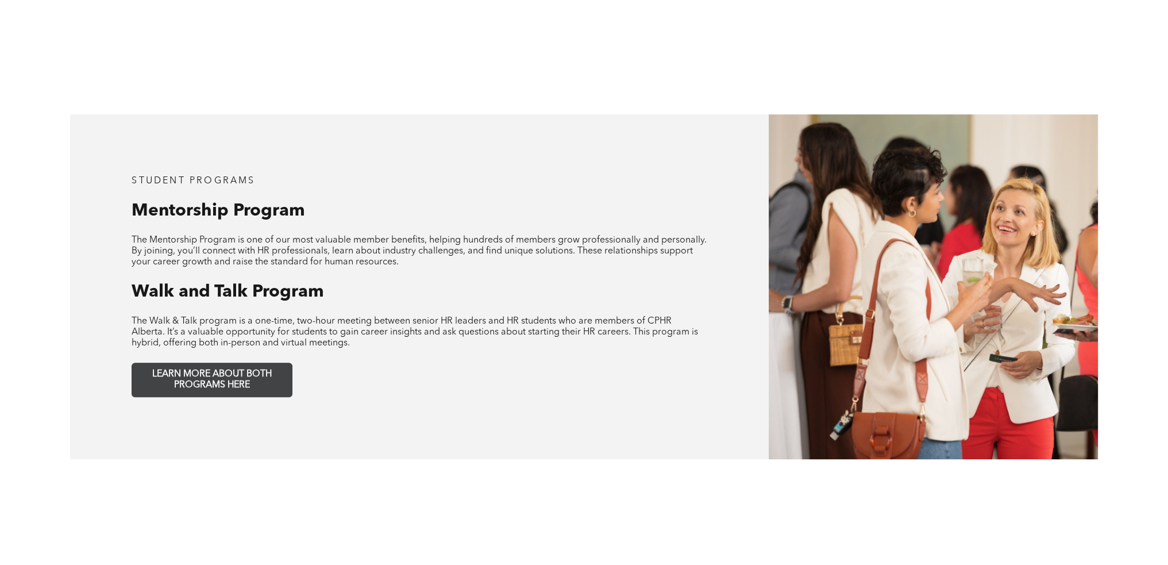
click at [211, 373] on span "LEARN MORE ABOUT BOTH PROGRAMS HERE" at bounding box center [212, 380] width 152 height 22
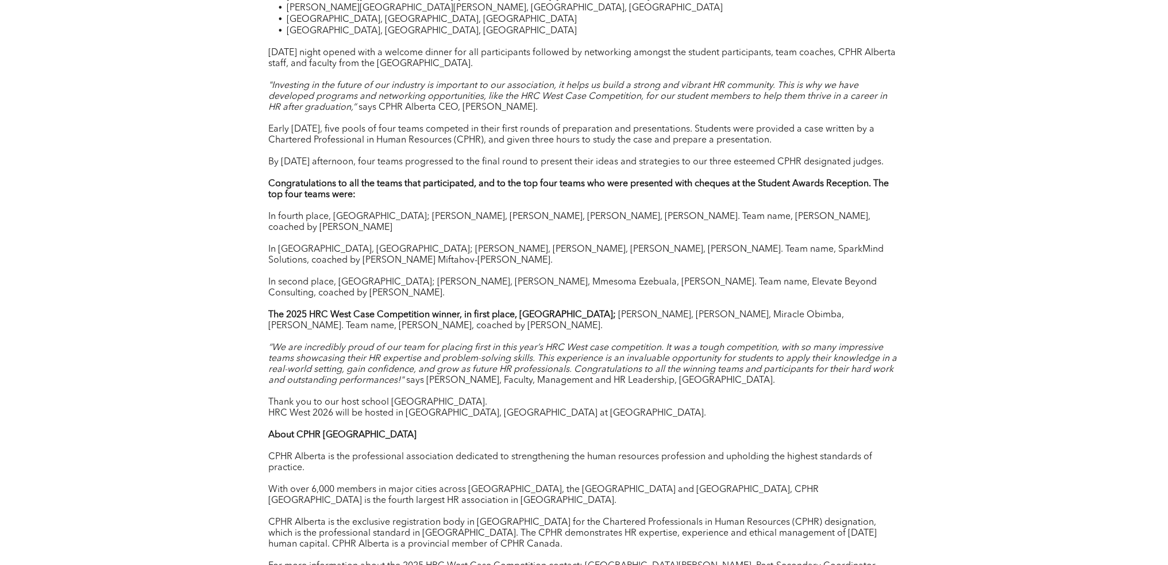
scroll to position [1034, 0]
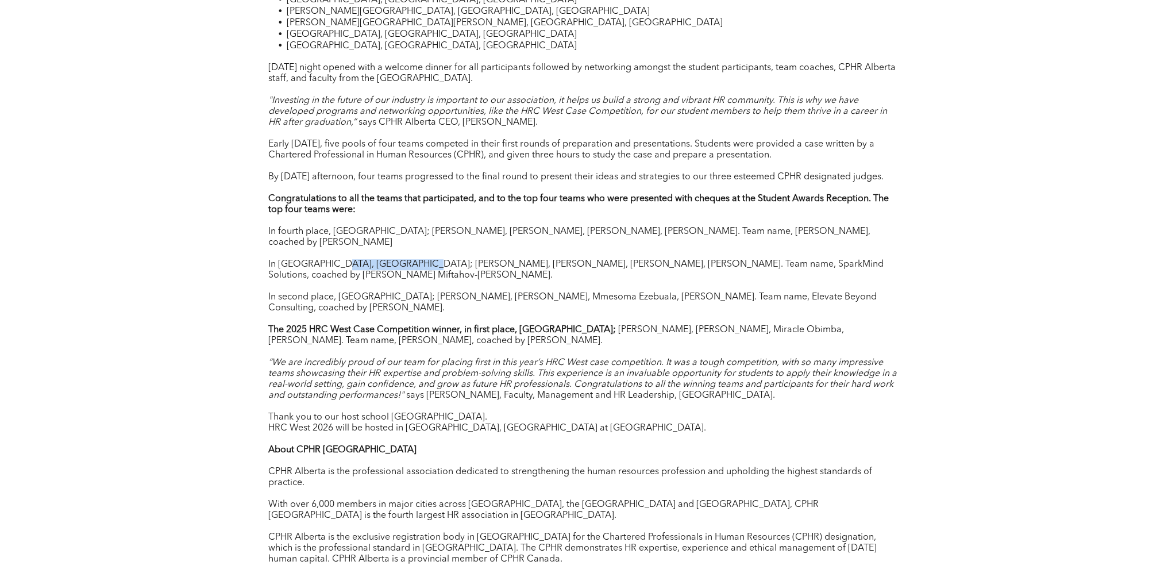
drag, startPoint x: 329, startPoint y: 229, endPoint x: 407, endPoint y: 230, distance: 78.7
click at [407, 260] on span "In [GEOGRAPHIC_DATA], [GEOGRAPHIC_DATA]; [PERSON_NAME], [PERSON_NAME], [PERSON_…" at bounding box center [575, 270] width 615 height 20
copy span "[GEOGRAPHIC_DATA]"
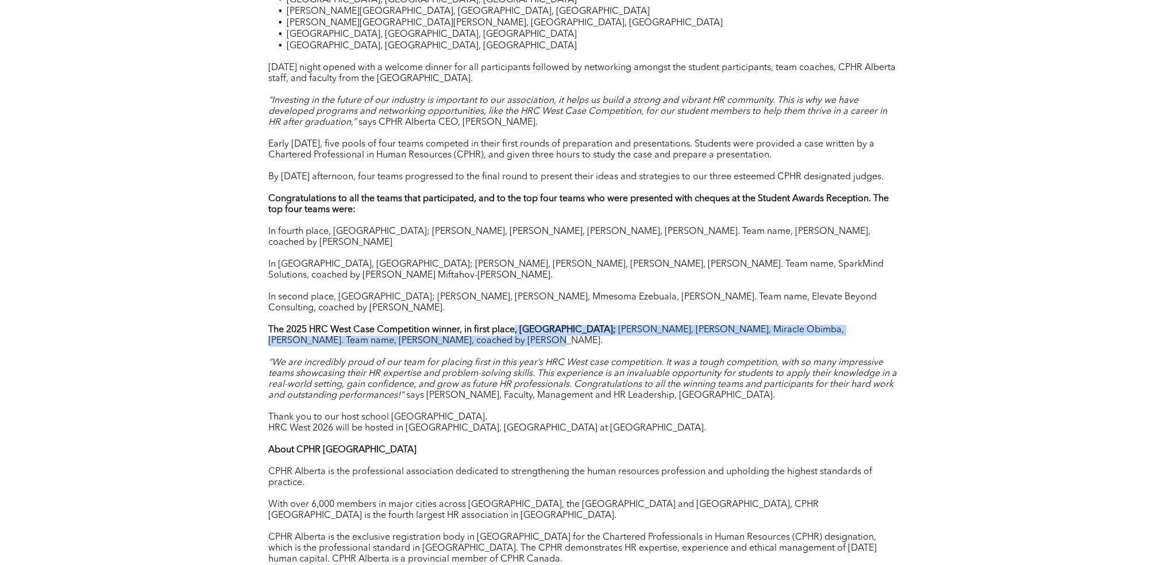
drag, startPoint x: 515, startPoint y: 294, endPoint x: 558, endPoint y: 302, distance: 43.7
click at [558, 325] on p "The 2025 HRC West Case Competition winner, in first place, [GEOGRAPHIC_DATA]; […" at bounding box center [584, 336] width 632 height 22
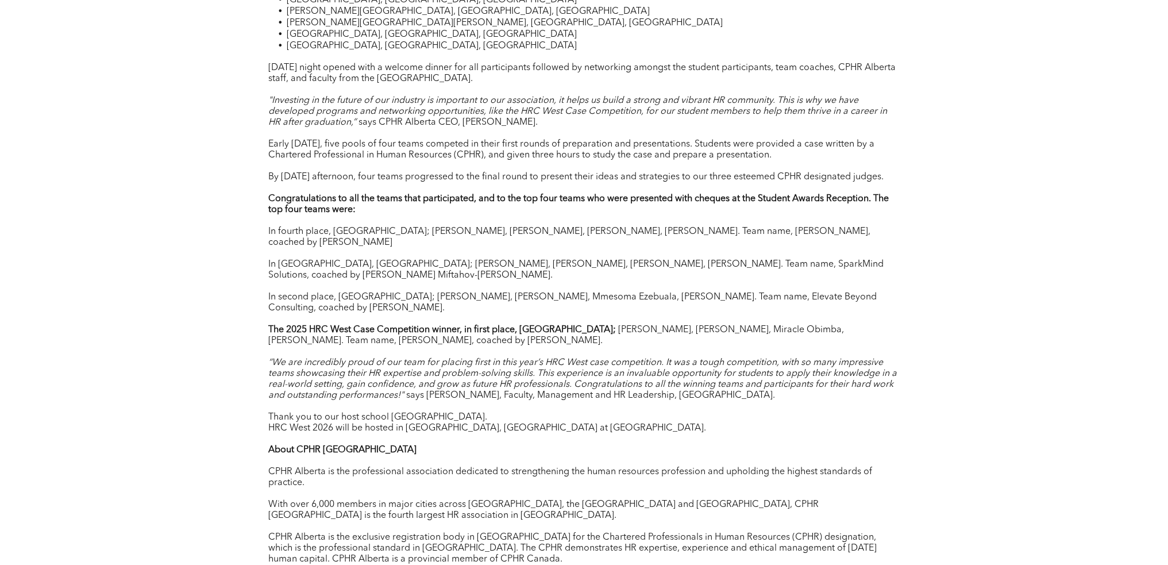
click at [560, 391] on span "says Aidan Dumaisnil, Faculty, Management and HR Leadership, Camosun College." at bounding box center [590, 395] width 369 height 9
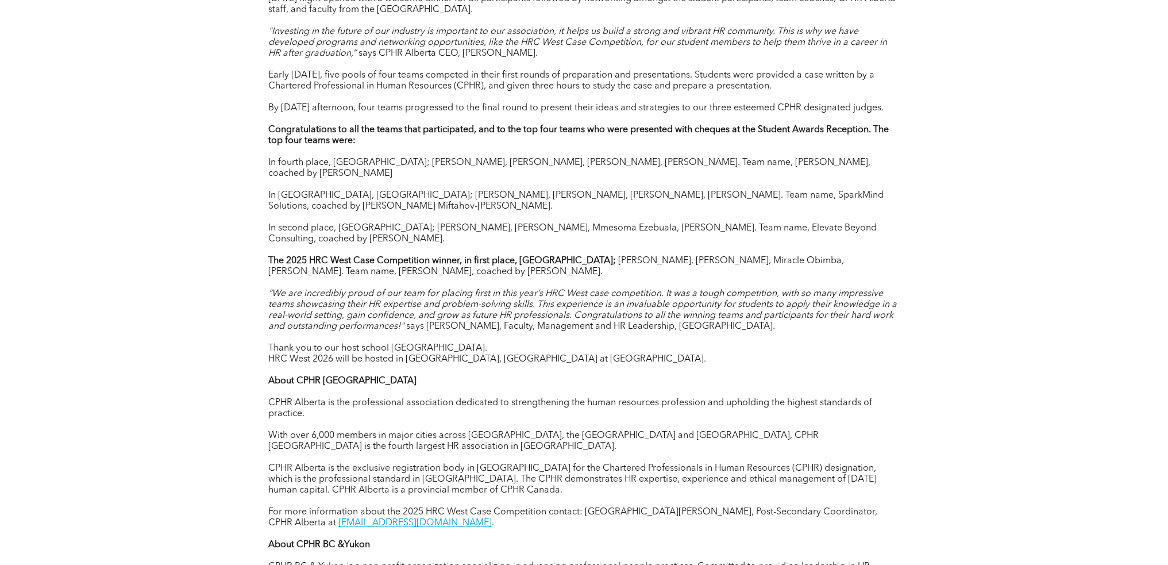
scroll to position [1092, 0]
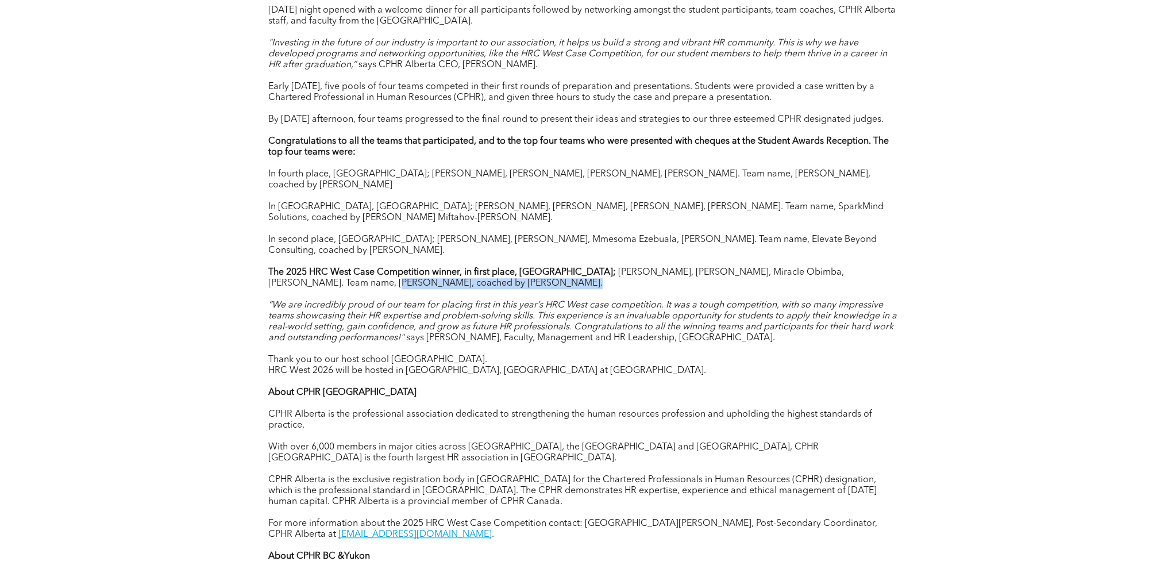
drag, startPoint x: 304, startPoint y: 247, endPoint x: 382, endPoint y: 267, distance: 80.7
click at [343, 254] on div "These students participated in a classroom learning competition dedicated to HR…" at bounding box center [584, 135] width 632 height 1161
click at [396, 301] on span "“We are incredibly proud of our team for placing first in this year’s HRC West …" at bounding box center [582, 322] width 629 height 42
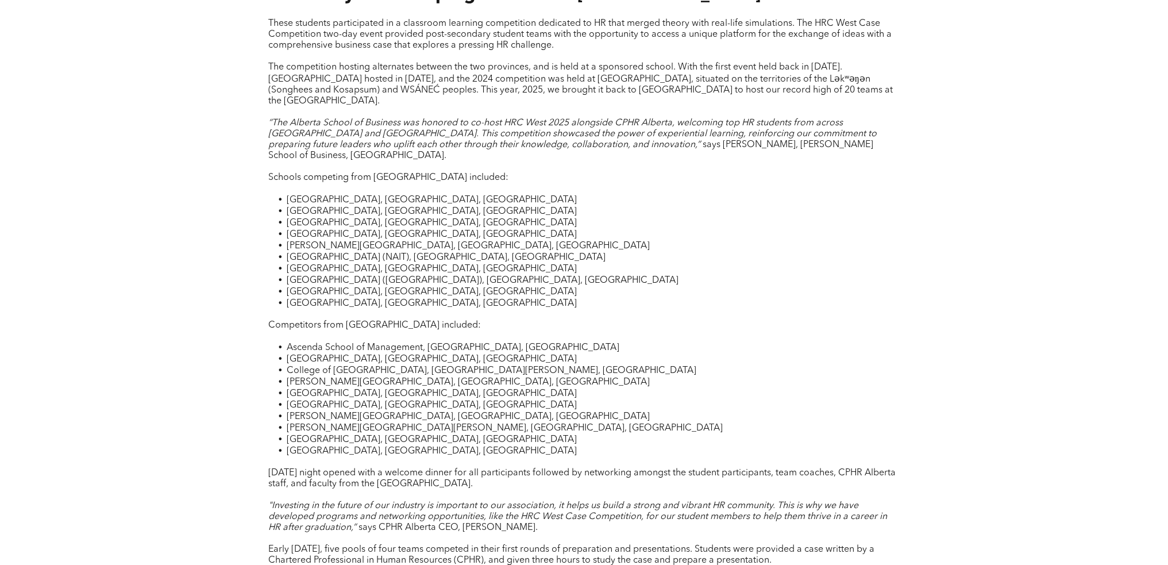
scroll to position [632, 0]
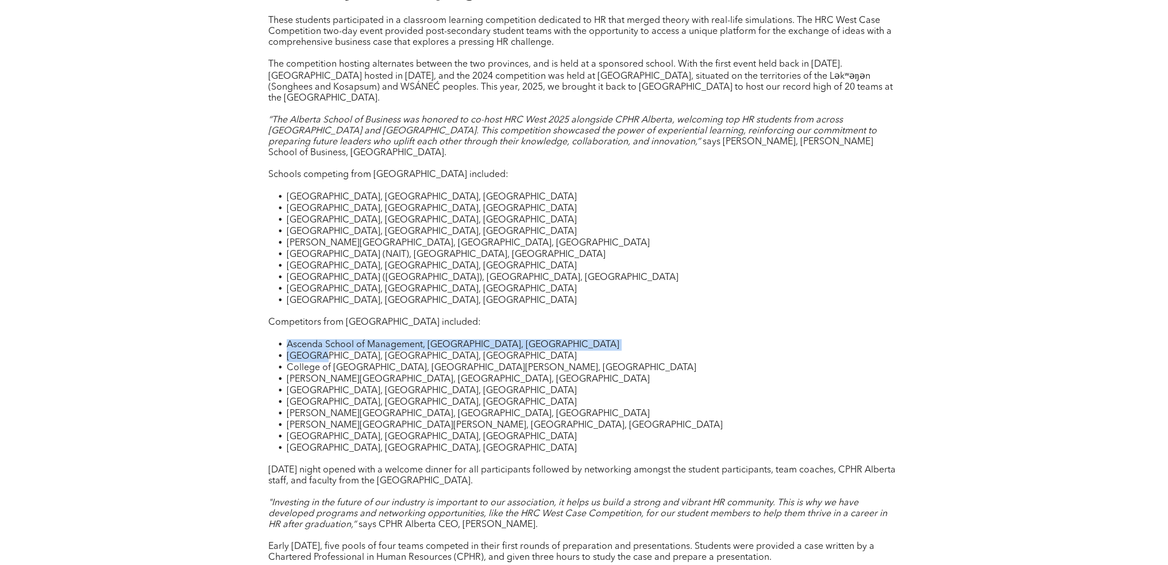
drag, startPoint x: 288, startPoint y: 319, endPoint x: 333, endPoint y: 325, distance: 45.8
click at [328, 339] on ul "Ascenda School of Management, Vancouver, British Columbia Camosun College, Vict…" at bounding box center [584, 396] width 632 height 115
click at [338, 363] on span "College of New Caledonia, Prince George, British Columbia" at bounding box center [492, 367] width 410 height 9
drag, startPoint x: 296, startPoint y: 342, endPoint x: 344, endPoint y: 342, distance: 47.7
click at [344, 363] on span "College of New Caledonia, Prince George, British Columbia" at bounding box center [492, 367] width 410 height 9
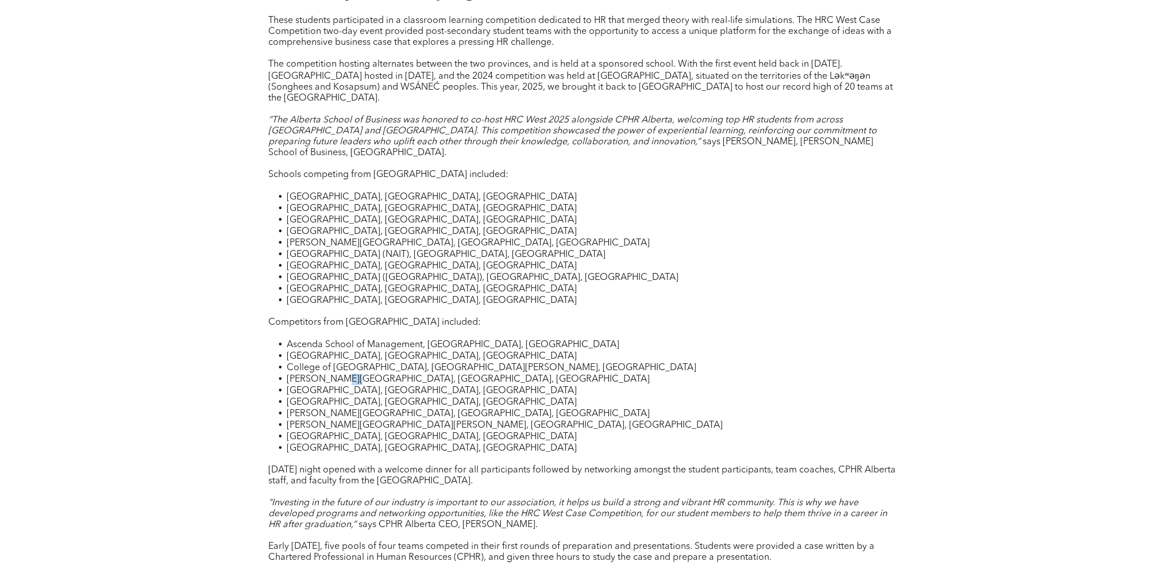
drag, startPoint x: 337, startPoint y: 352, endPoint x: 353, endPoint y: 355, distance: 15.7
click at [353, 375] on span "Douglas College, New Westminster, British Columbia" at bounding box center [468, 379] width 363 height 9
drag, startPoint x: 316, startPoint y: 386, endPoint x: 346, endPoint y: 399, distance: 32.9
click at [341, 393] on ul "Ascenda School of Management, Vancouver, British Columbia Camosun College, Vict…" at bounding box center [584, 396] width 632 height 115
click at [347, 444] on span "Vancouver Island University, Nanaimo, British Columbia" at bounding box center [432, 448] width 290 height 9
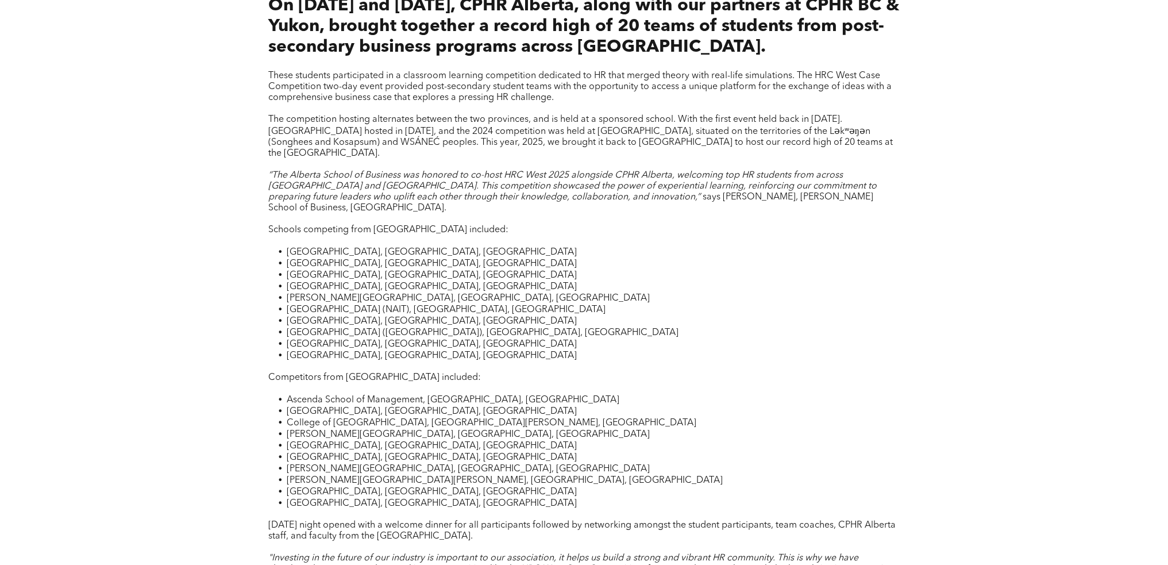
scroll to position [575, 0]
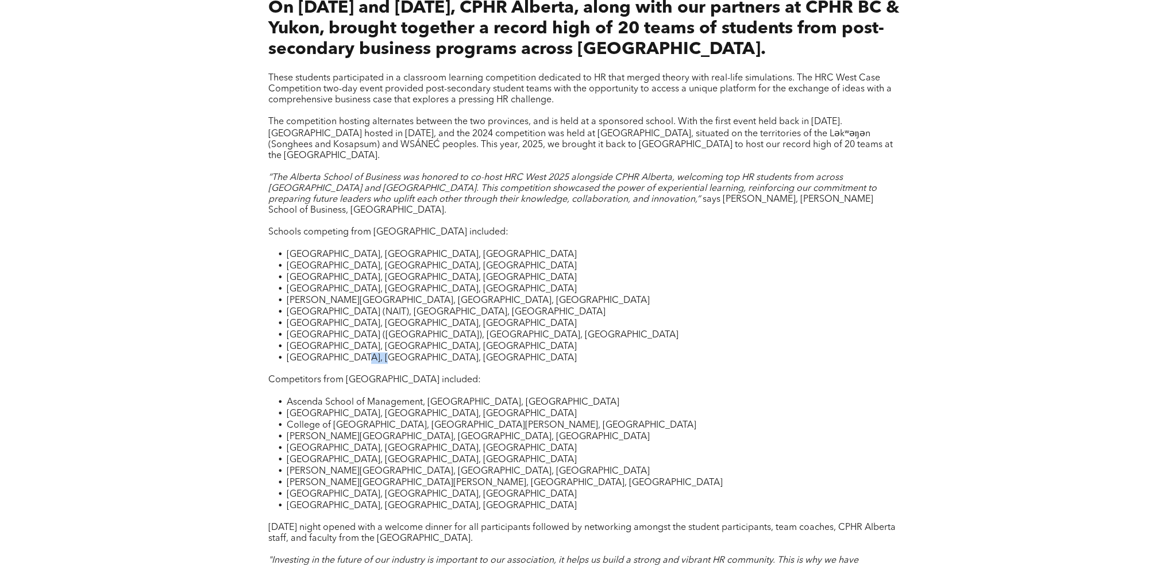
drag, startPoint x: 344, startPoint y: 330, endPoint x: 368, endPoint y: 337, distance: 24.9
click at [368, 353] on span "[GEOGRAPHIC_DATA], [GEOGRAPHIC_DATA], [GEOGRAPHIC_DATA]" at bounding box center [432, 357] width 290 height 9
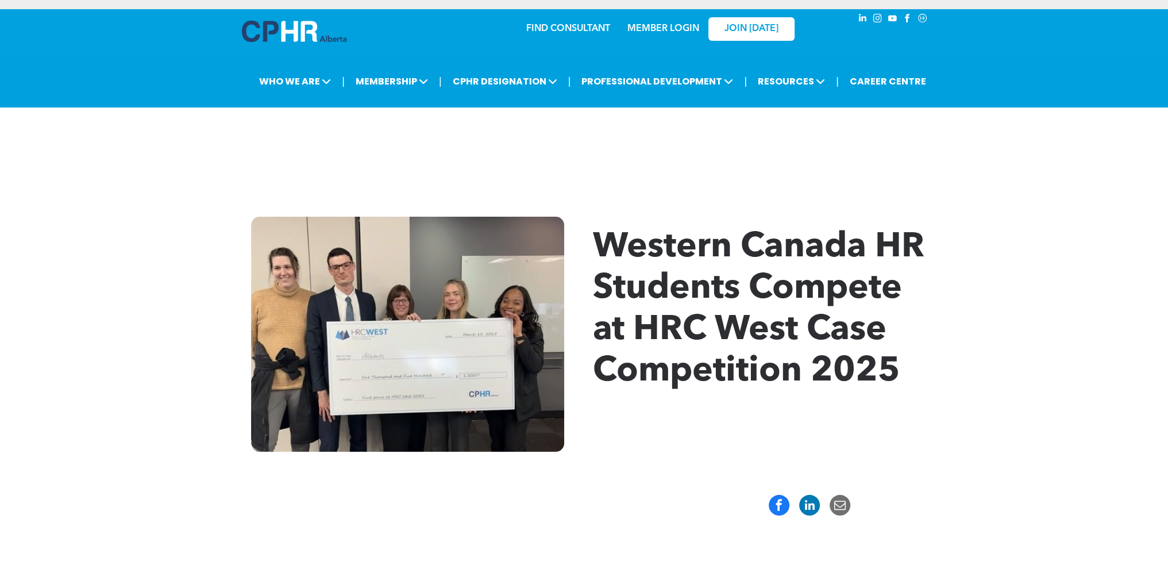
scroll to position [0, 0]
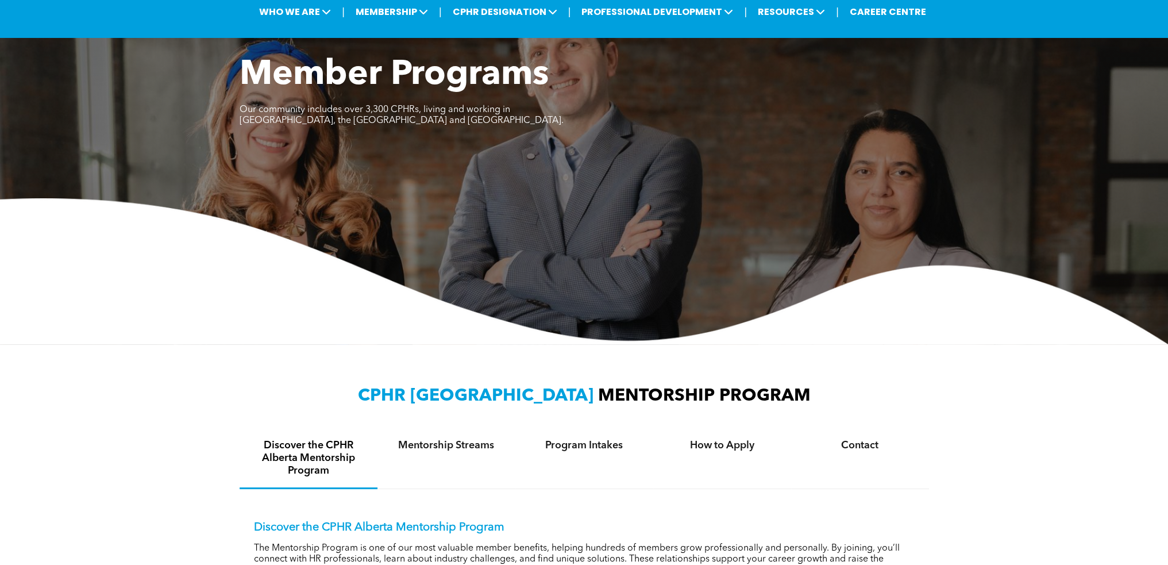
scroll to position [230, 0]
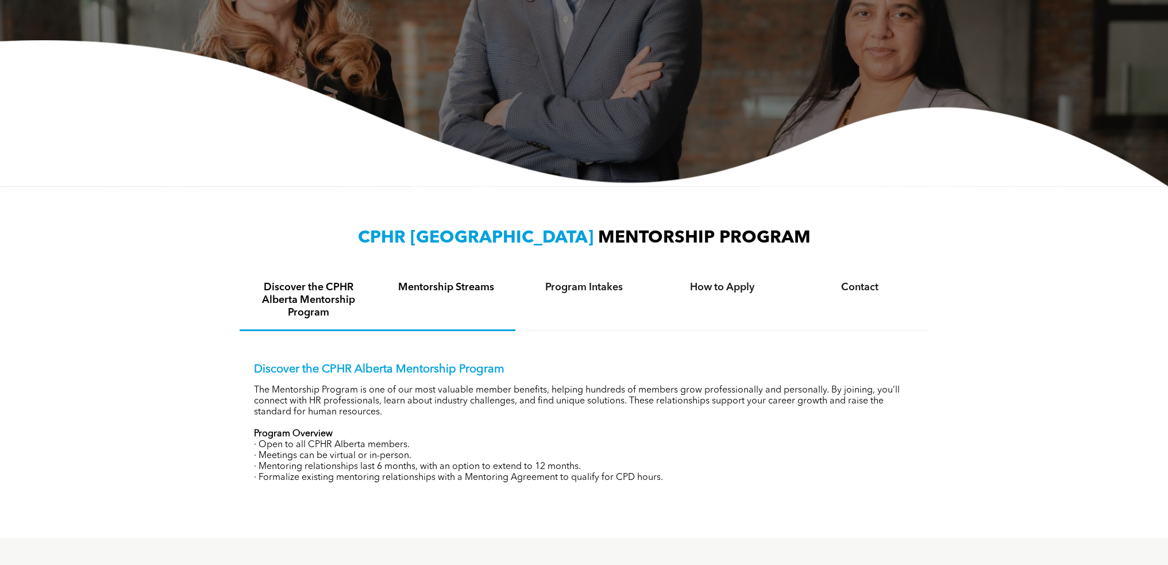
click at [476, 301] on div "Mentorship Streams" at bounding box center [447, 301] width 138 height 60
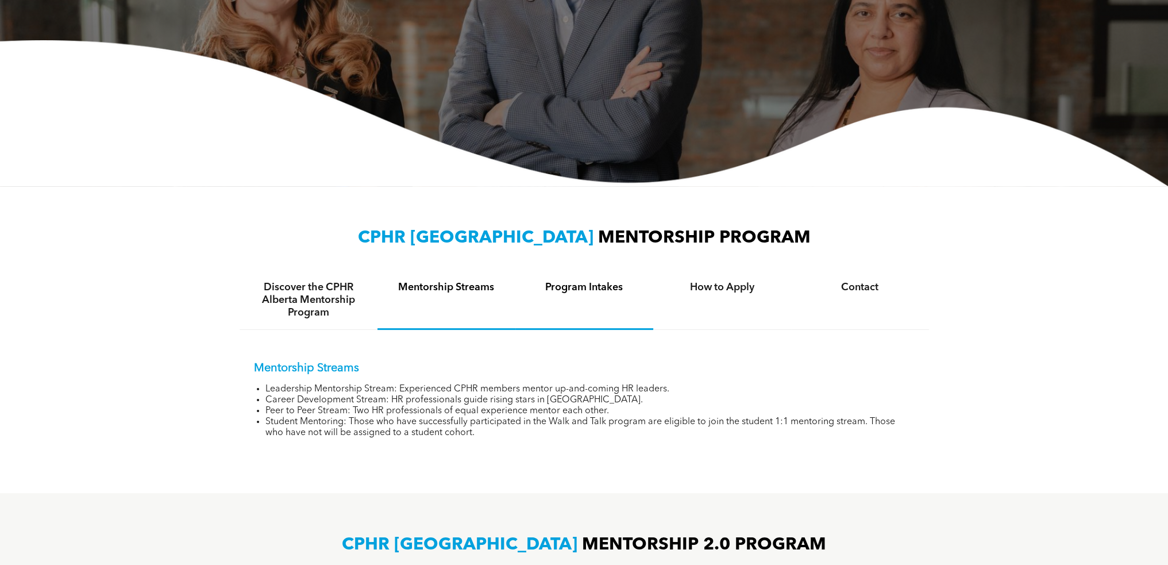
click at [554, 295] on div "Program Intakes" at bounding box center [584, 300] width 138 height 59
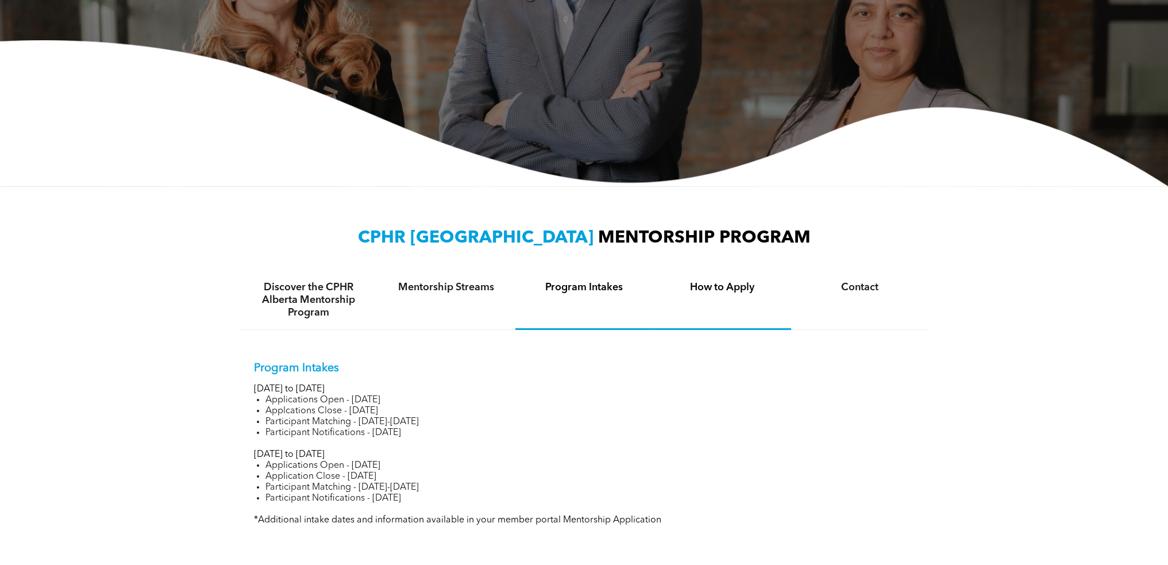
click at [731, 305] on div "How to Apply" at bounding box center [722, 300] width 138 height 59
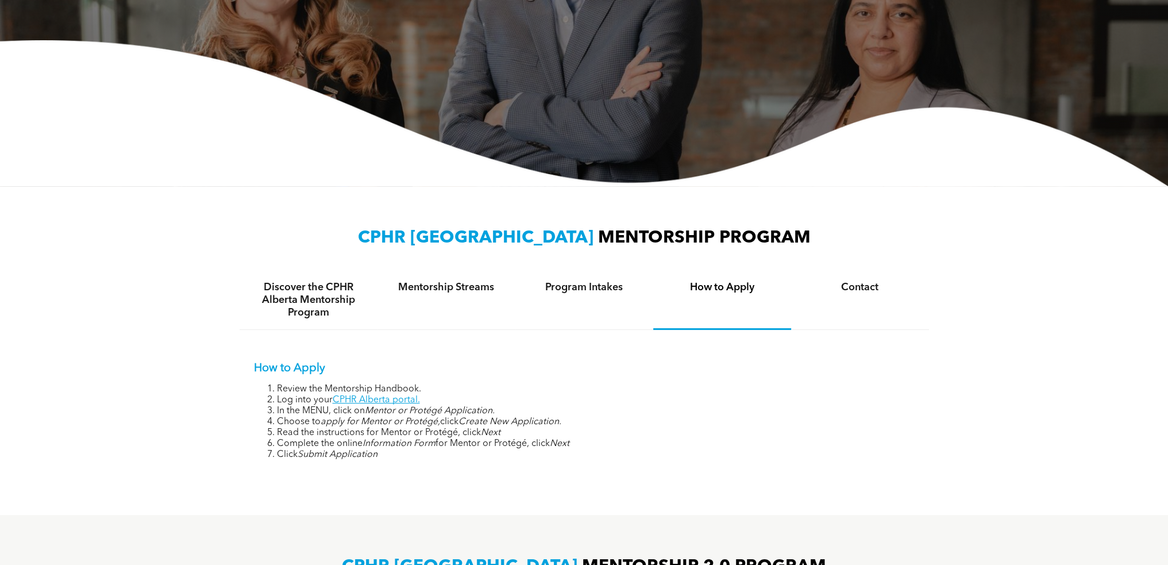
click at [745, 298] on div "How to Apply" at bounding box center [722, 300] width 138 height 59
click at [387, 400] on link "CPHR Alberta portal." at bounding box center [376, 399] width 87 height 9
